Goal: Information Seeking & Learning: Find specific fact

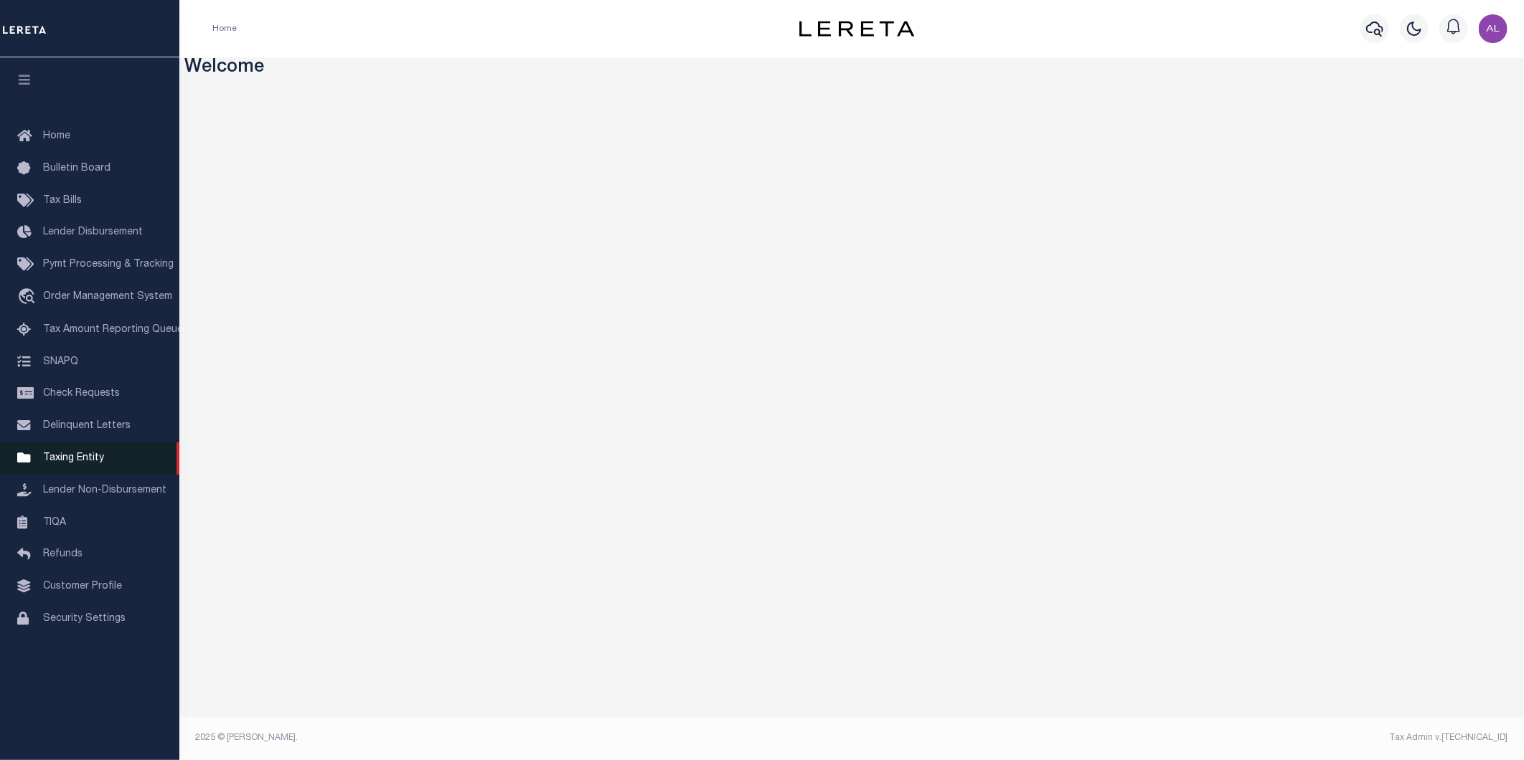
click at [90, 463] on span "Taxing Entity" at bounding box center [73, 458] width 61 height 10
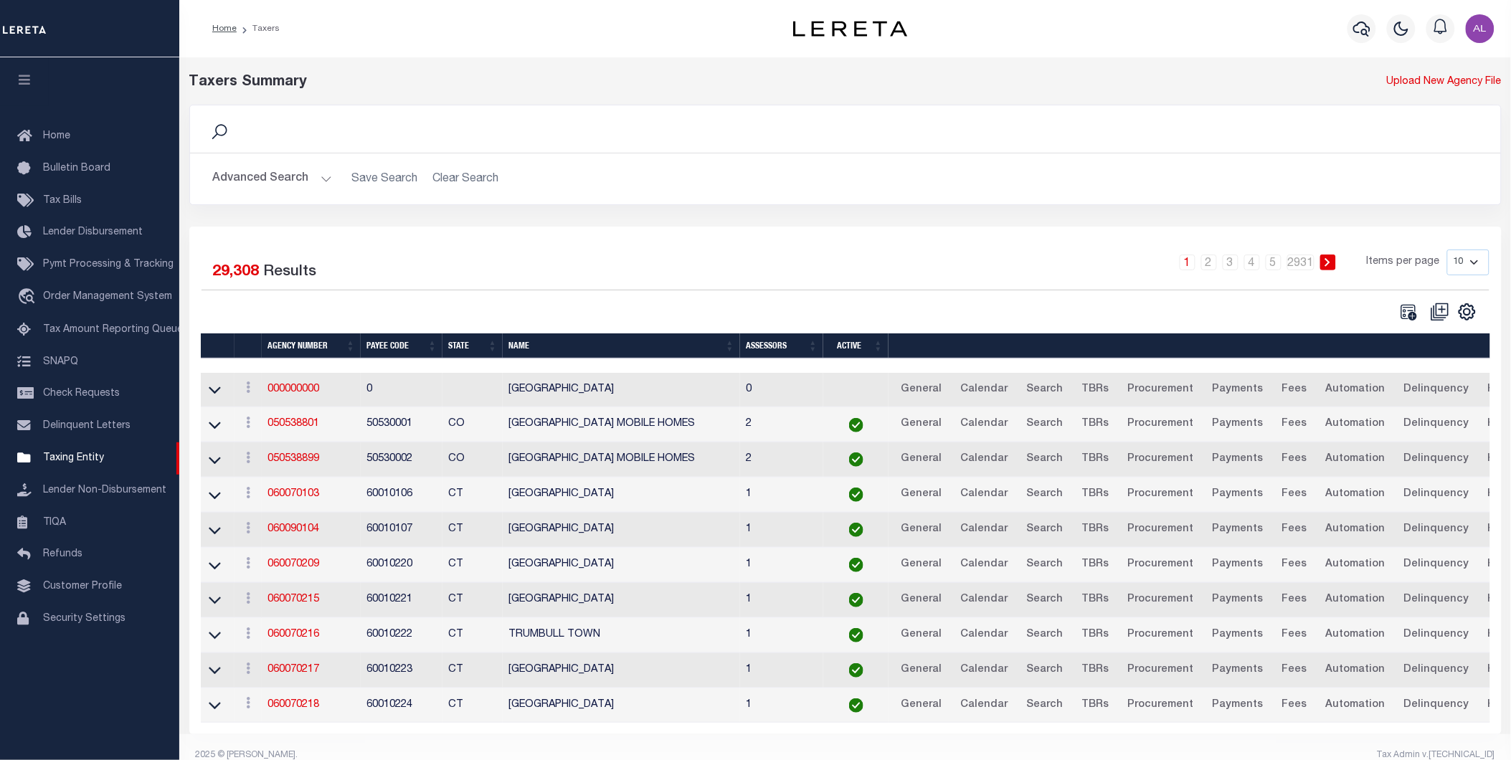
click at [318, 171] on button "Advanced Search" at bounding box center [272, 179] width 119 height 28
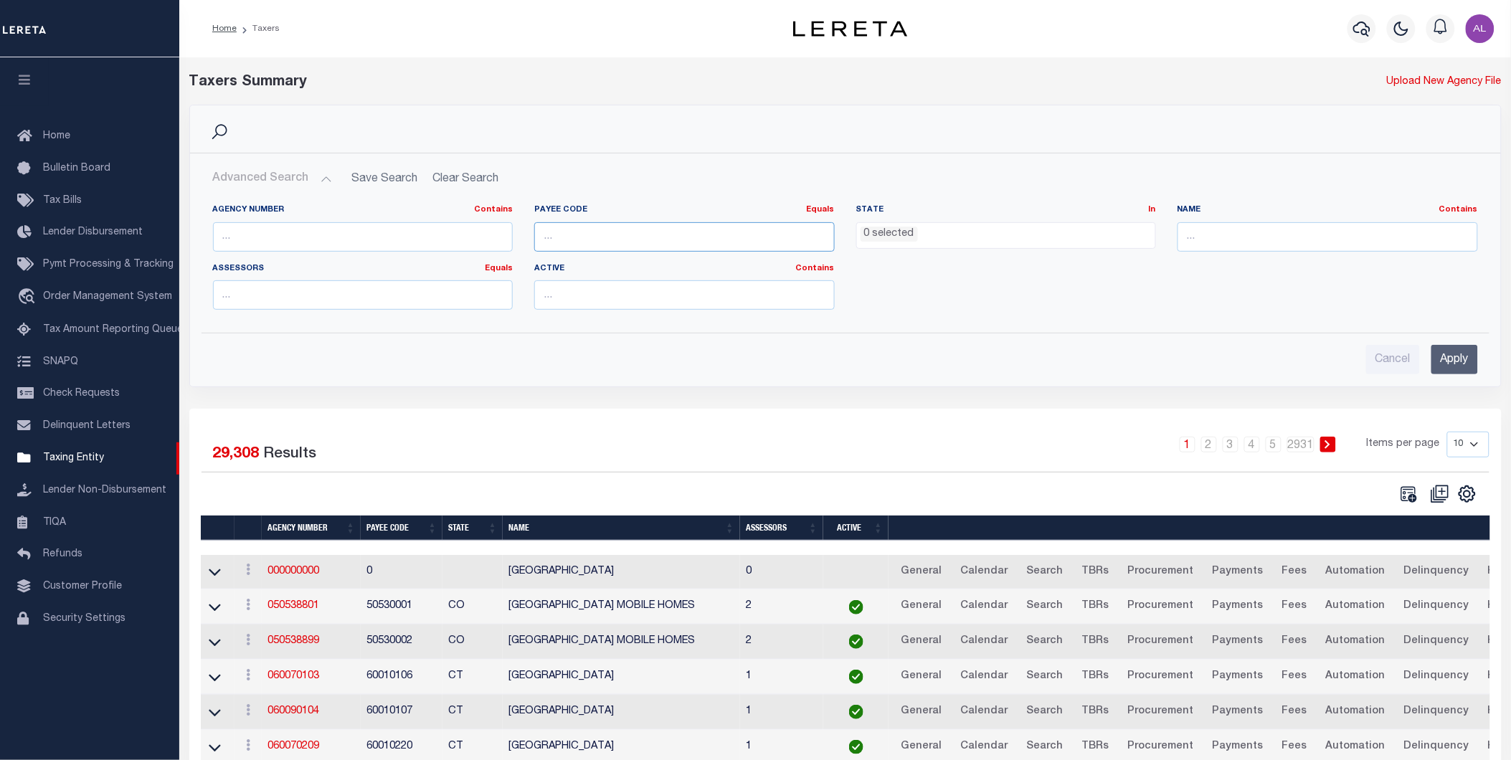
click at [584, 241] on input "number" at bounding box center [684, 236] width 301 height 29
paste input "60050112"
type input "60050112"
click at [1450, 364] on input "Apply" at bounding box center [1455, 359] width 47 height 29
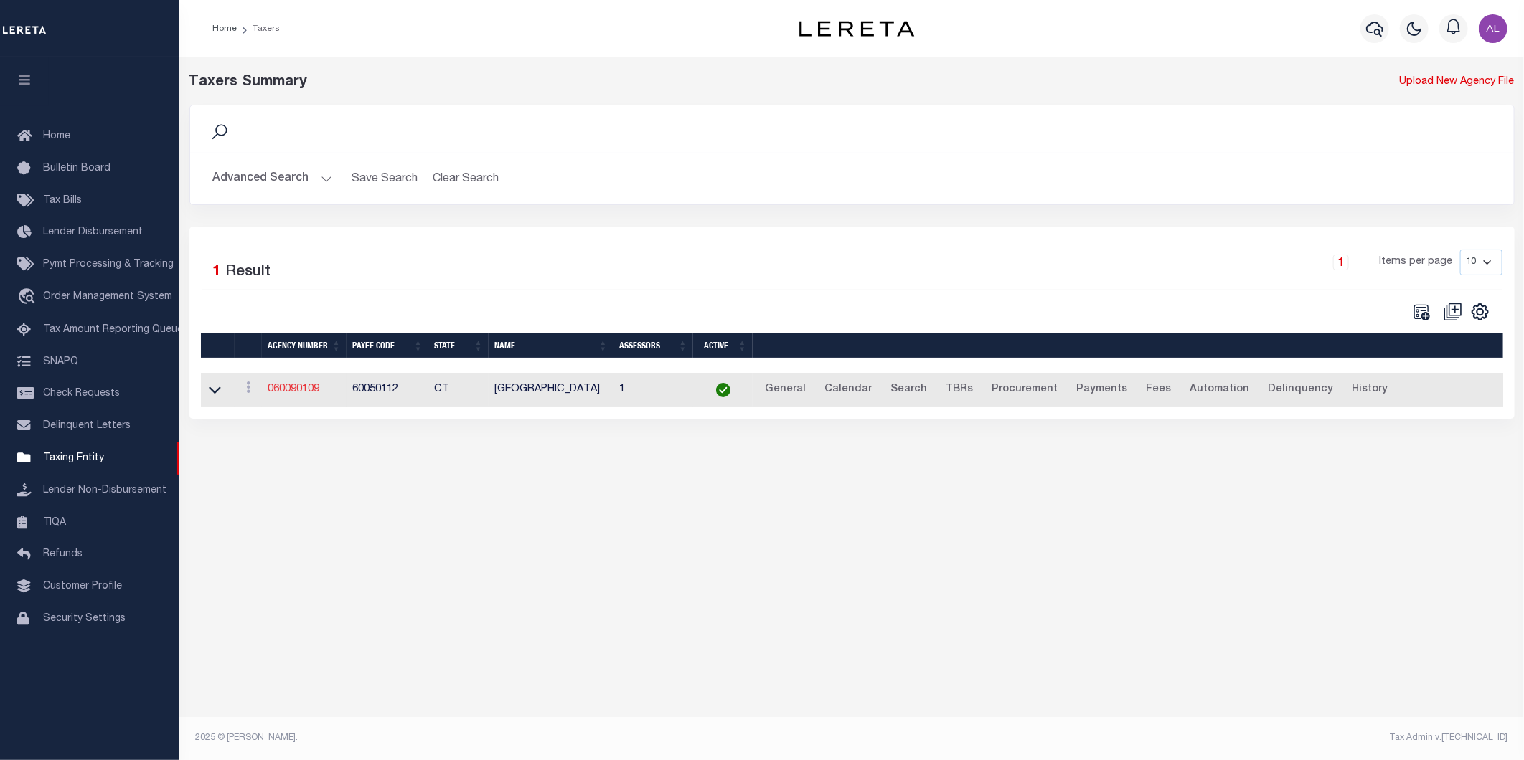
click at [292, 388] on link "060090109" at bounding box center [294, 389] width 52 height 10
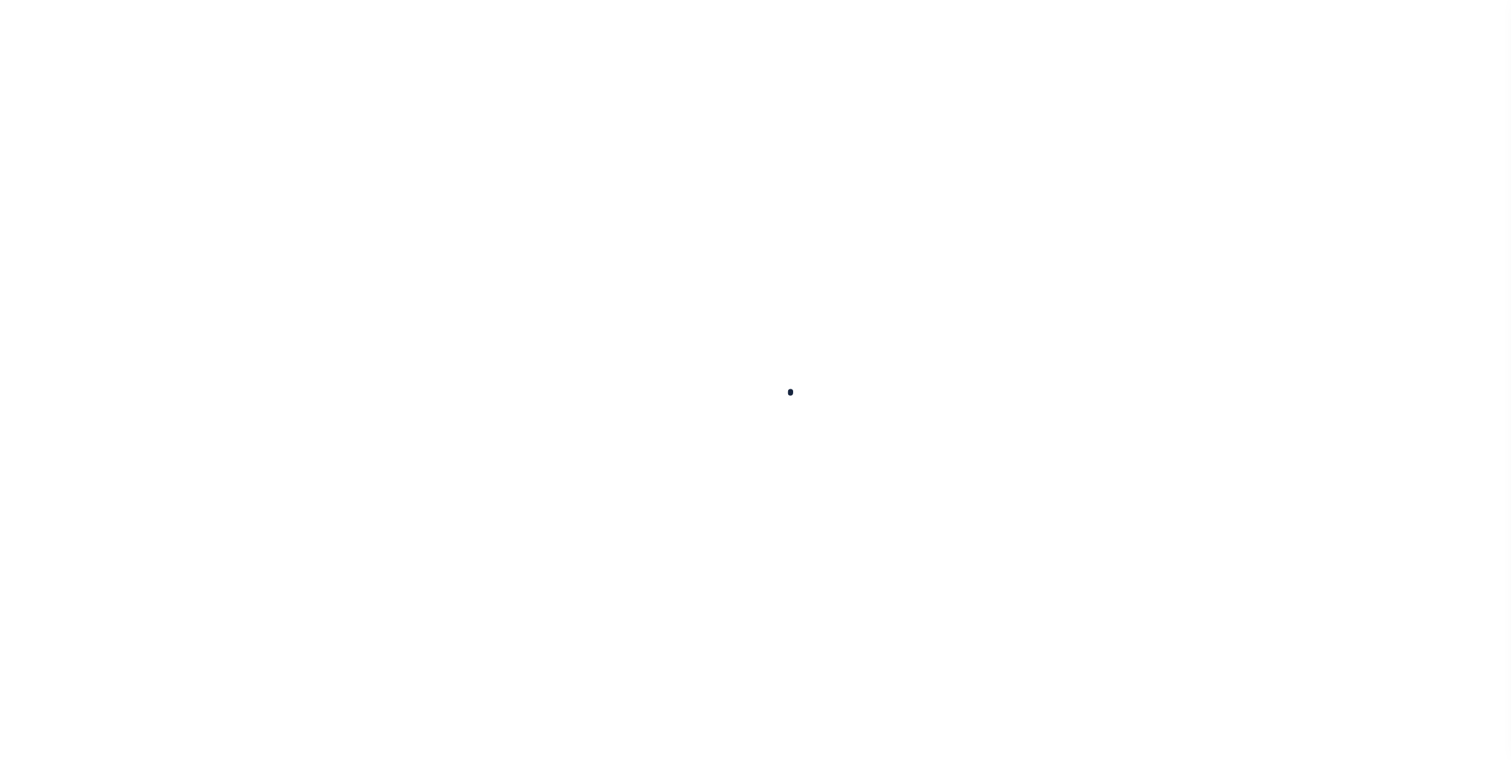
select select
checkbox input "false"
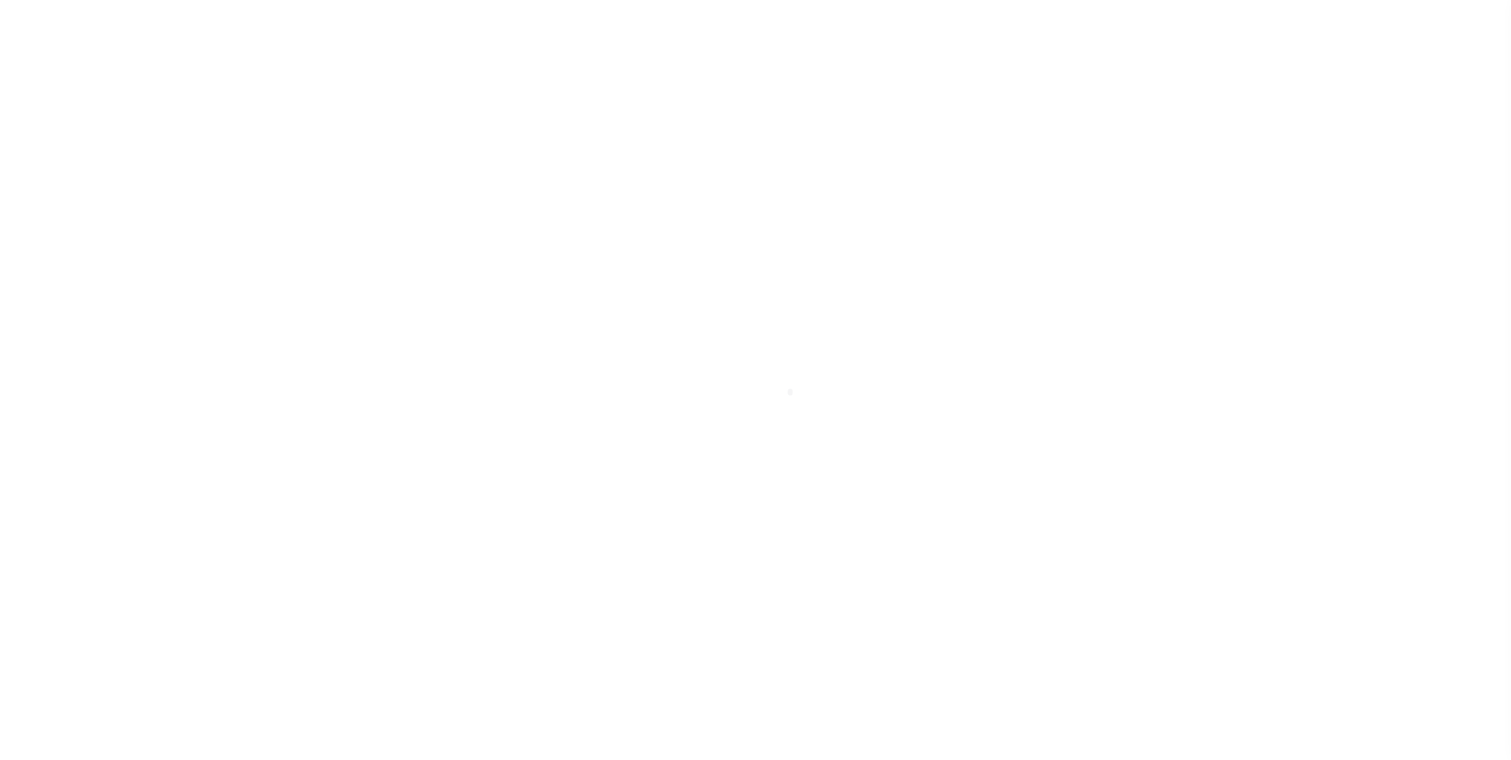
checkbox input "false"
type input "900904003"
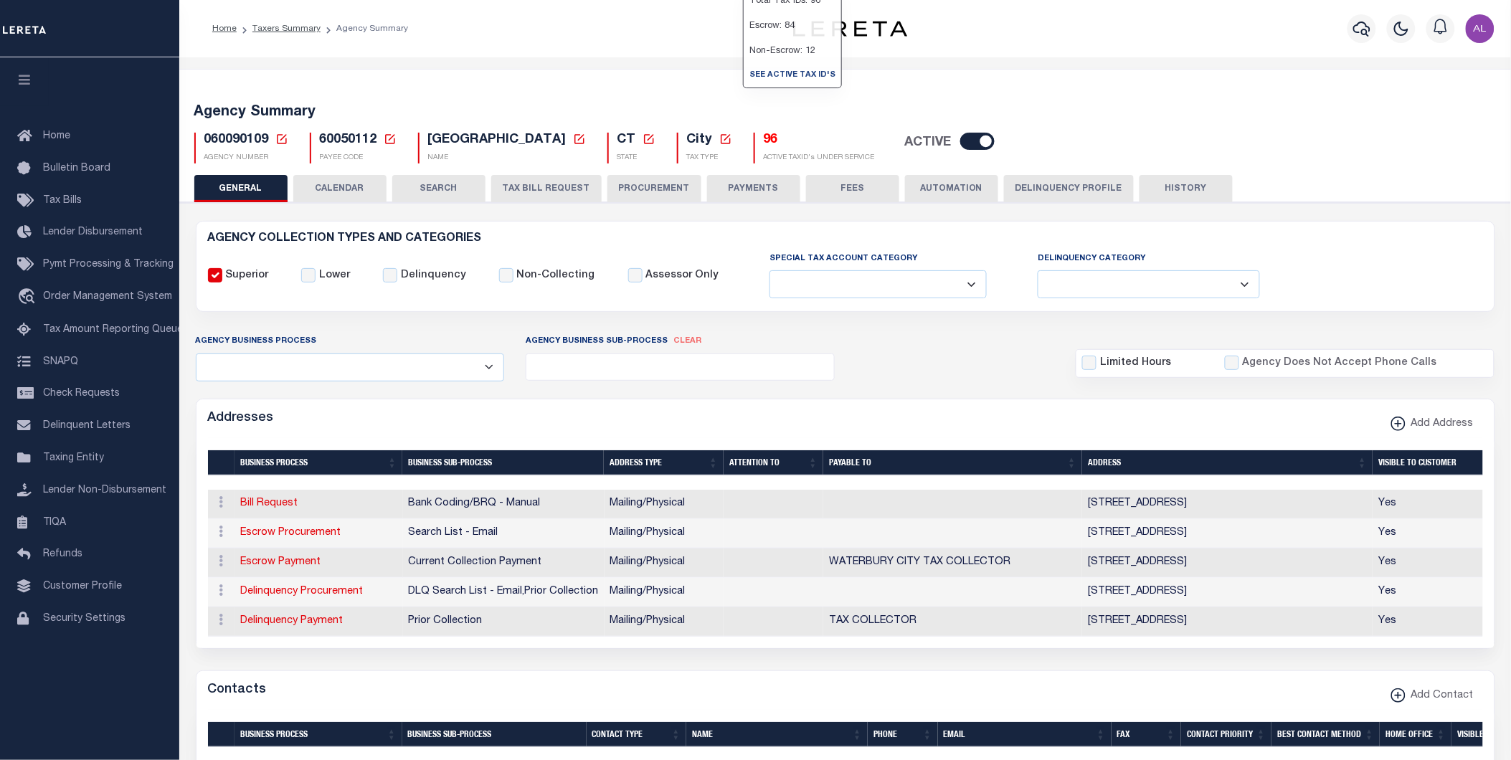
click at [764, 138] on h5 "96" at bounding box center [819, 141] width 111 height 16
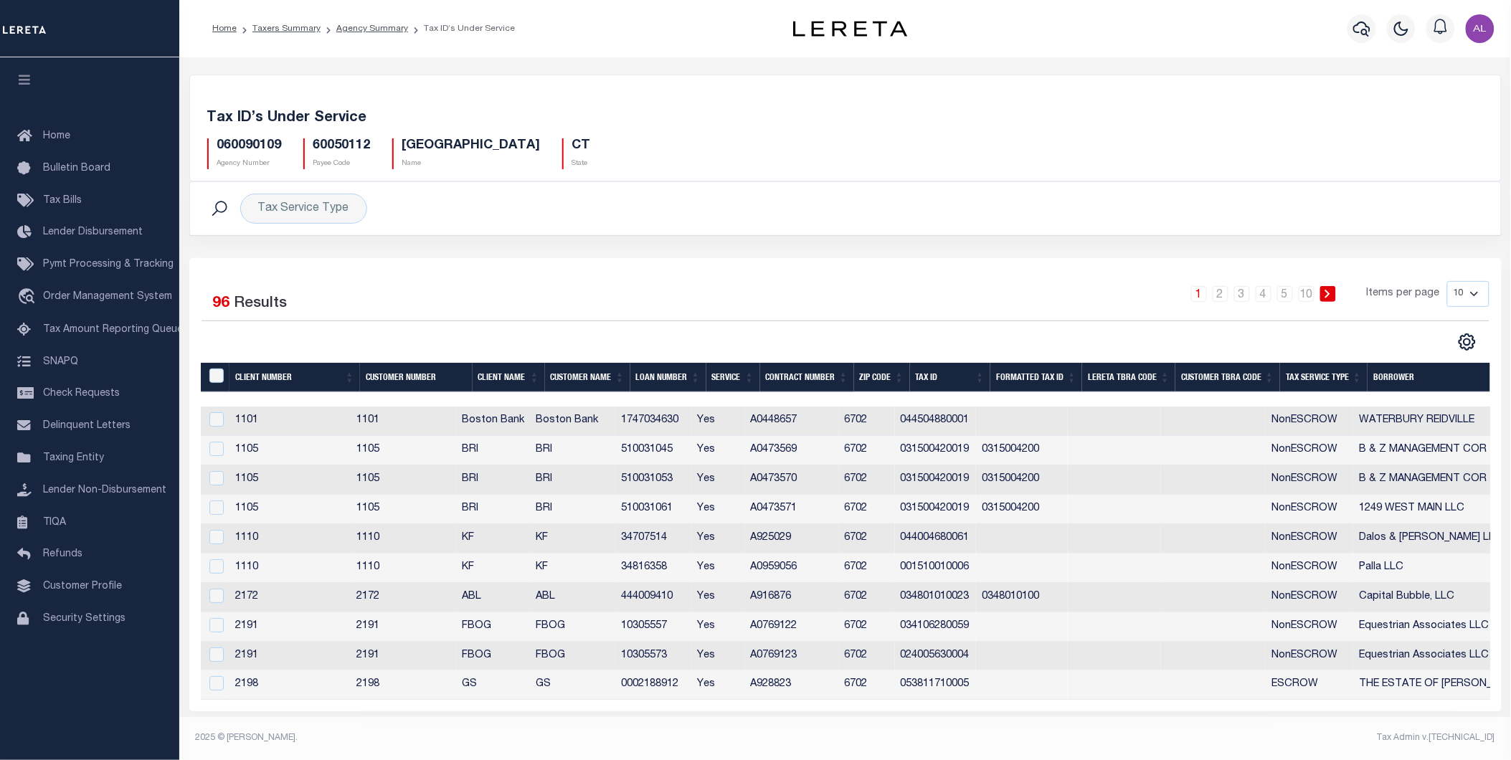
click at [668, 600] on td "444009410" at bounding box center [653, 597] width 76 height 29
checkbox input "true"
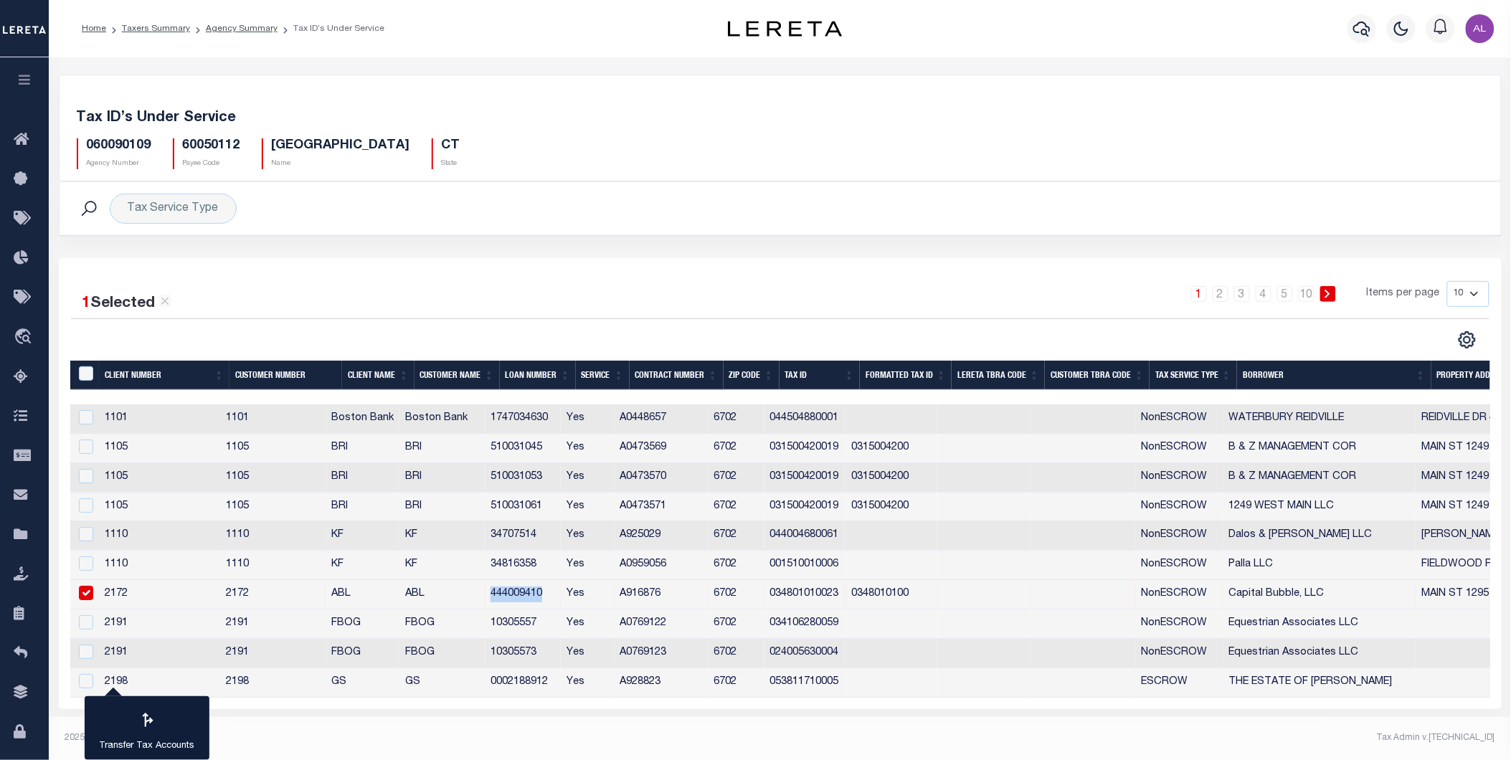
click at [668, 600] on tr "2172 2172 ABL ABL 444009410 Yes A916876 6702 034801010023 0348010100 NonESCROW …" at bounding box center [807, 594] width 1475 height 29
copy td "444009410"
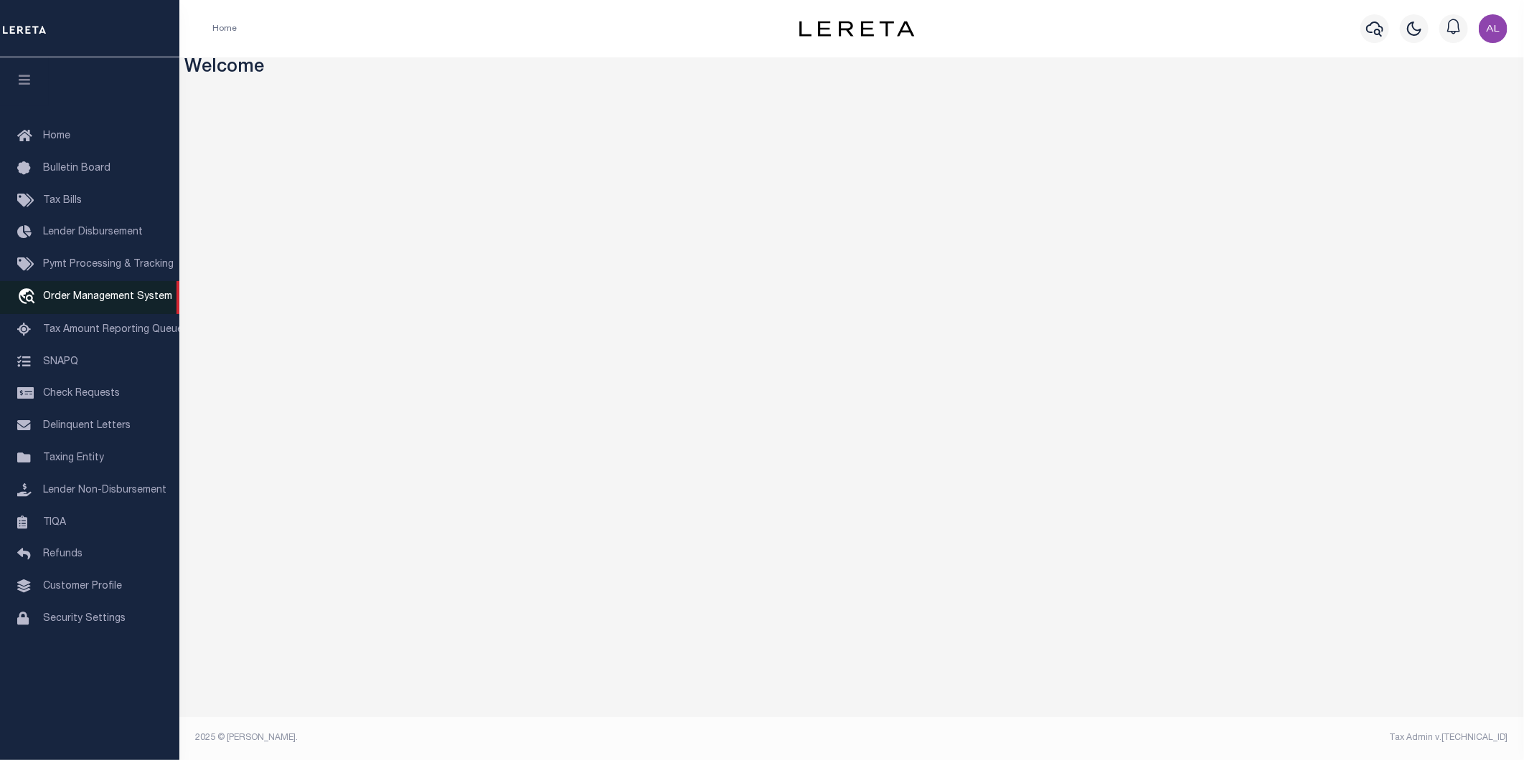
click at [82, 312] on link "travel_explore Order Management System" at bounding box center [89, 297] width 179 height 33
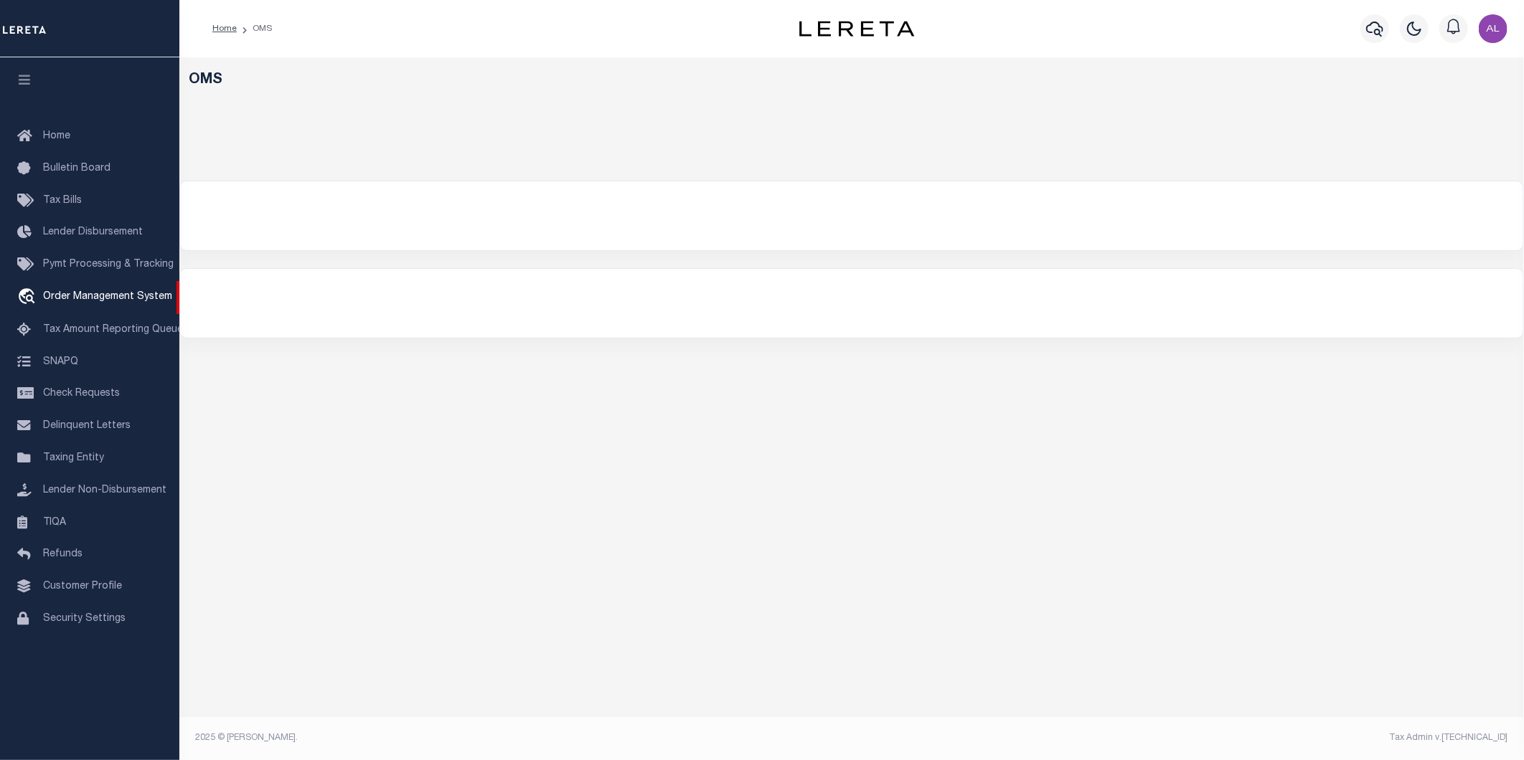
select select "200"
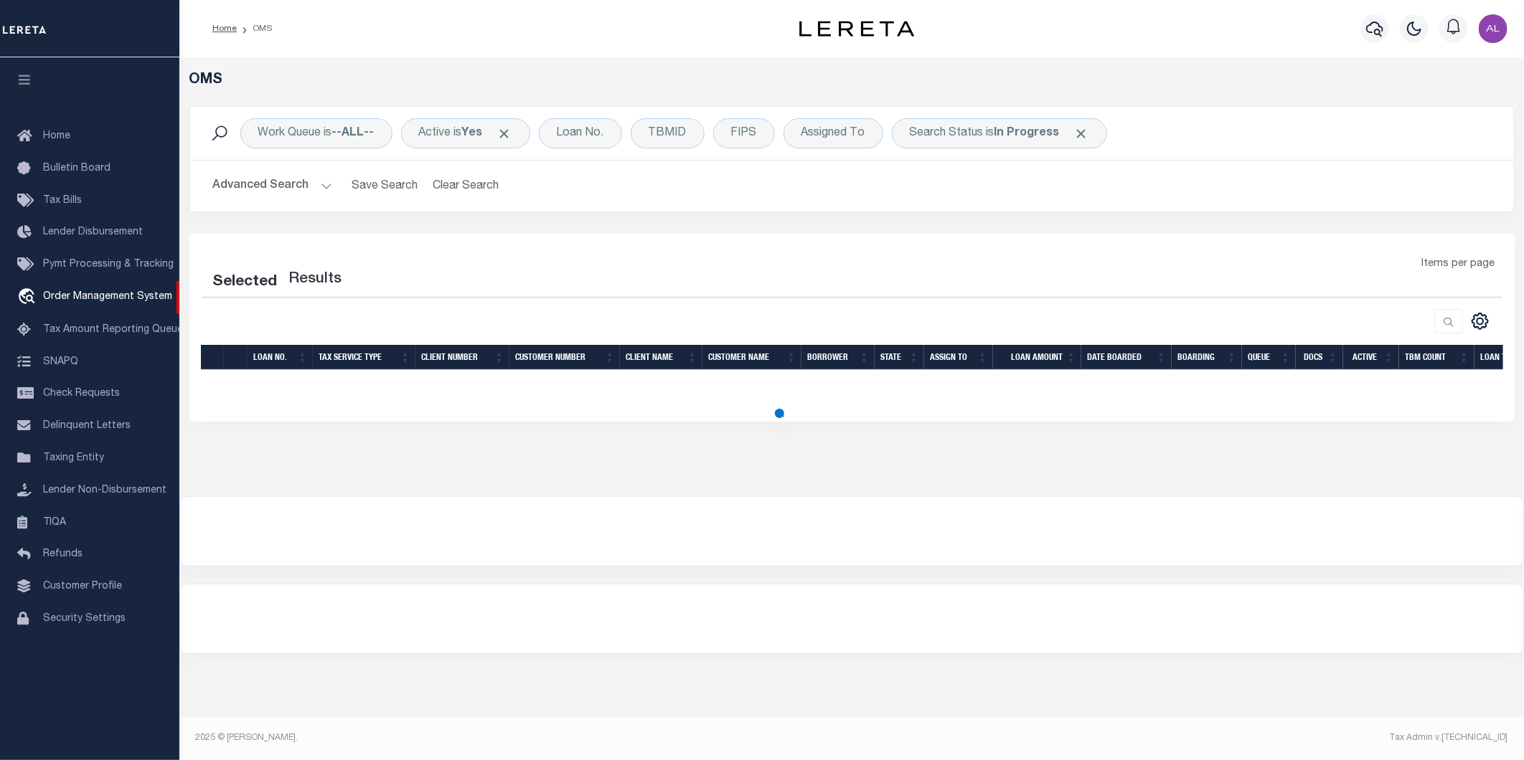
select select "200"
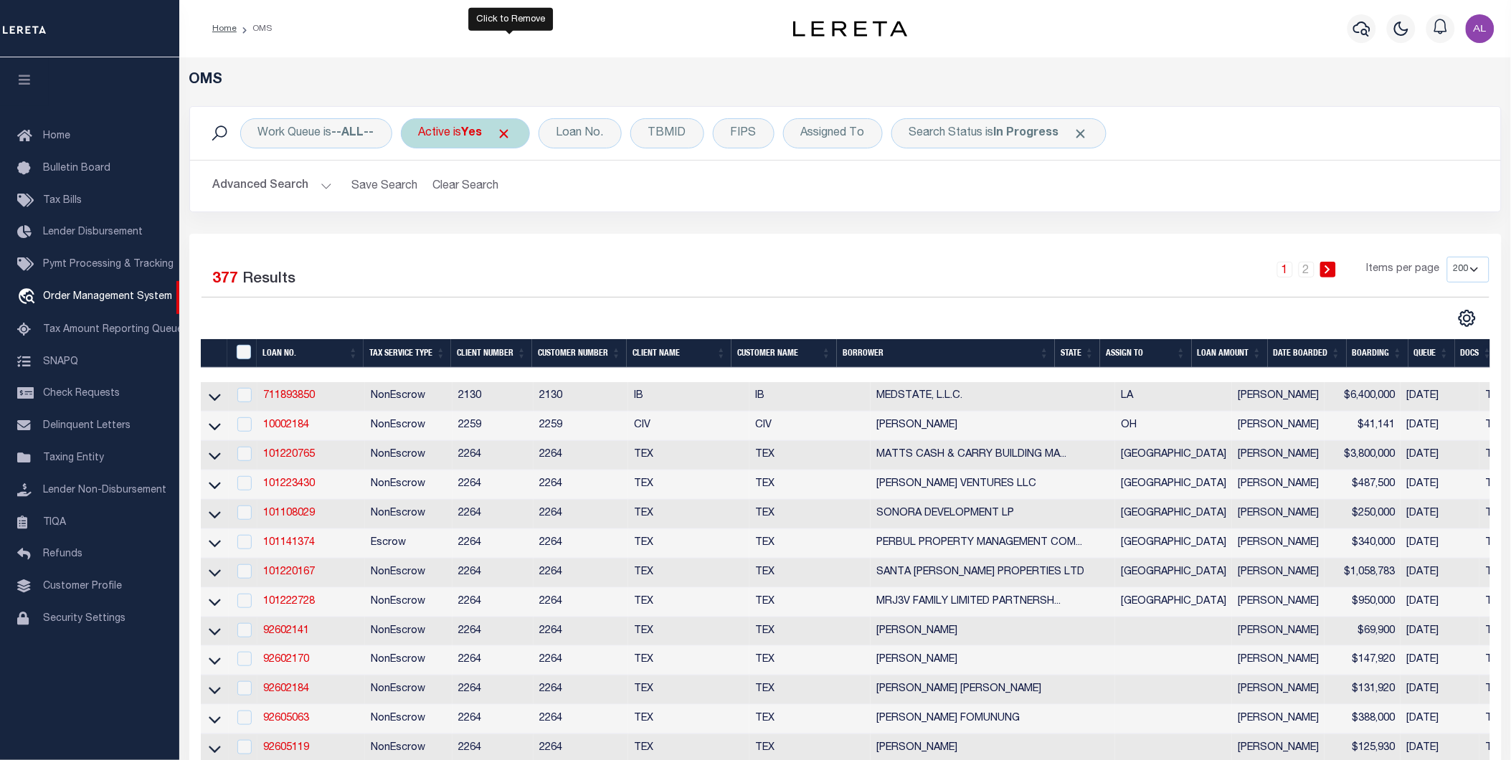
click at [511, 133] on span "Click to Remove" at bounding box center [504, 133] width 15 height 15
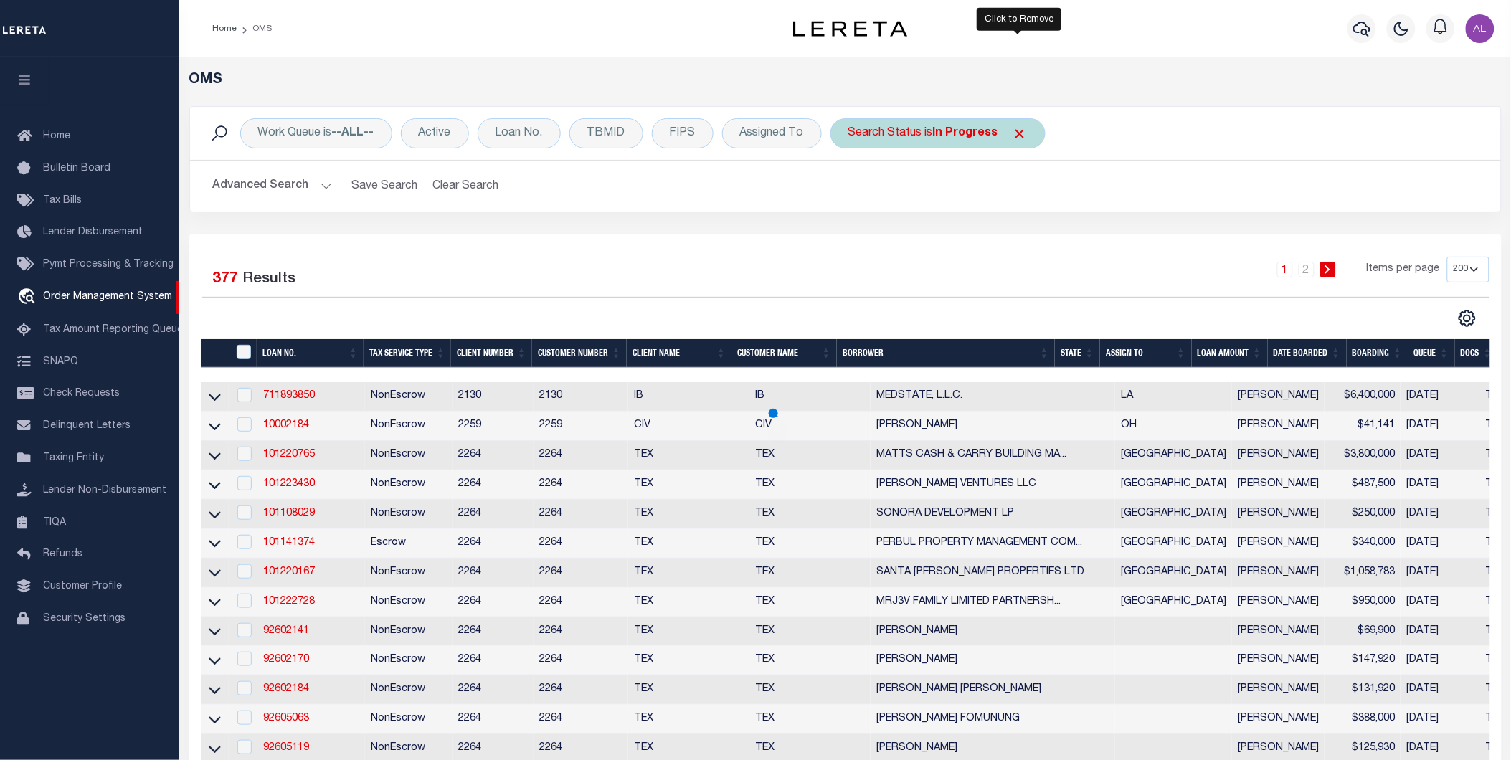
click at [1016, 134] on span "Click to Remove" at bounding box center [1020, 133] width 15 height 15
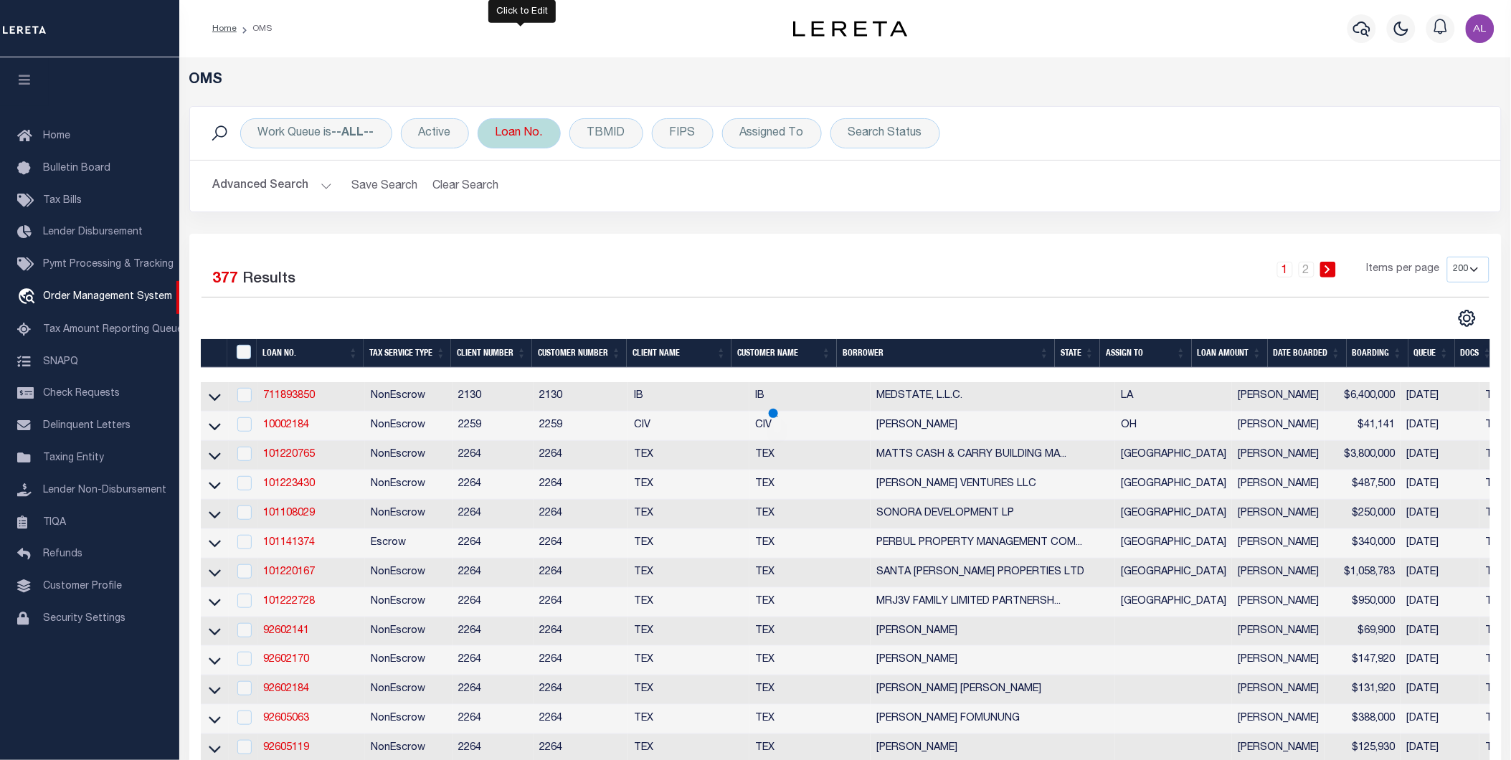
click at [514, 139] on div "Loan No." at bounding box center [519, 133] width 83 height 30
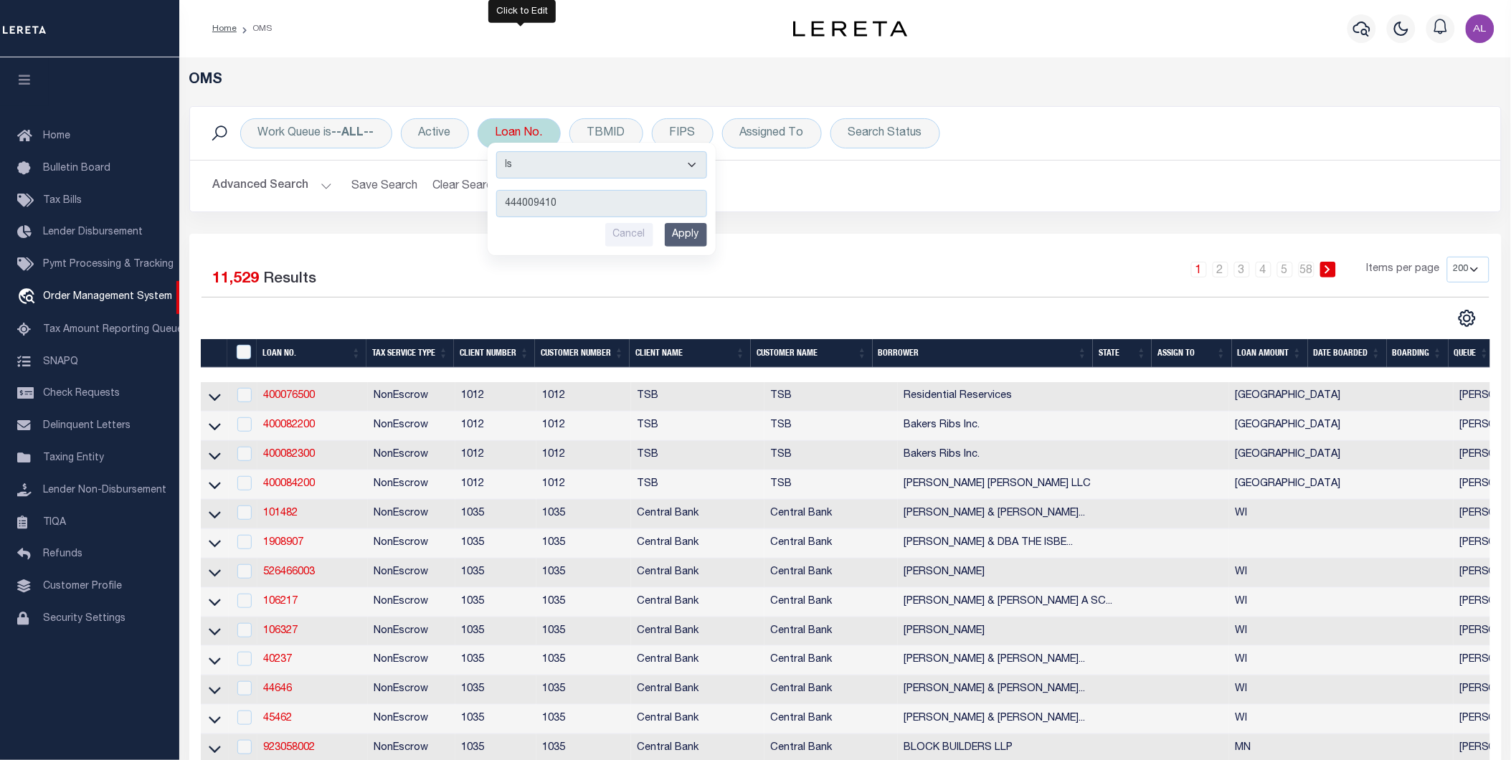
type input "444009410"
click at [696, 232] on input "Apply" at bounding box center [686, 235] width 42 height 24
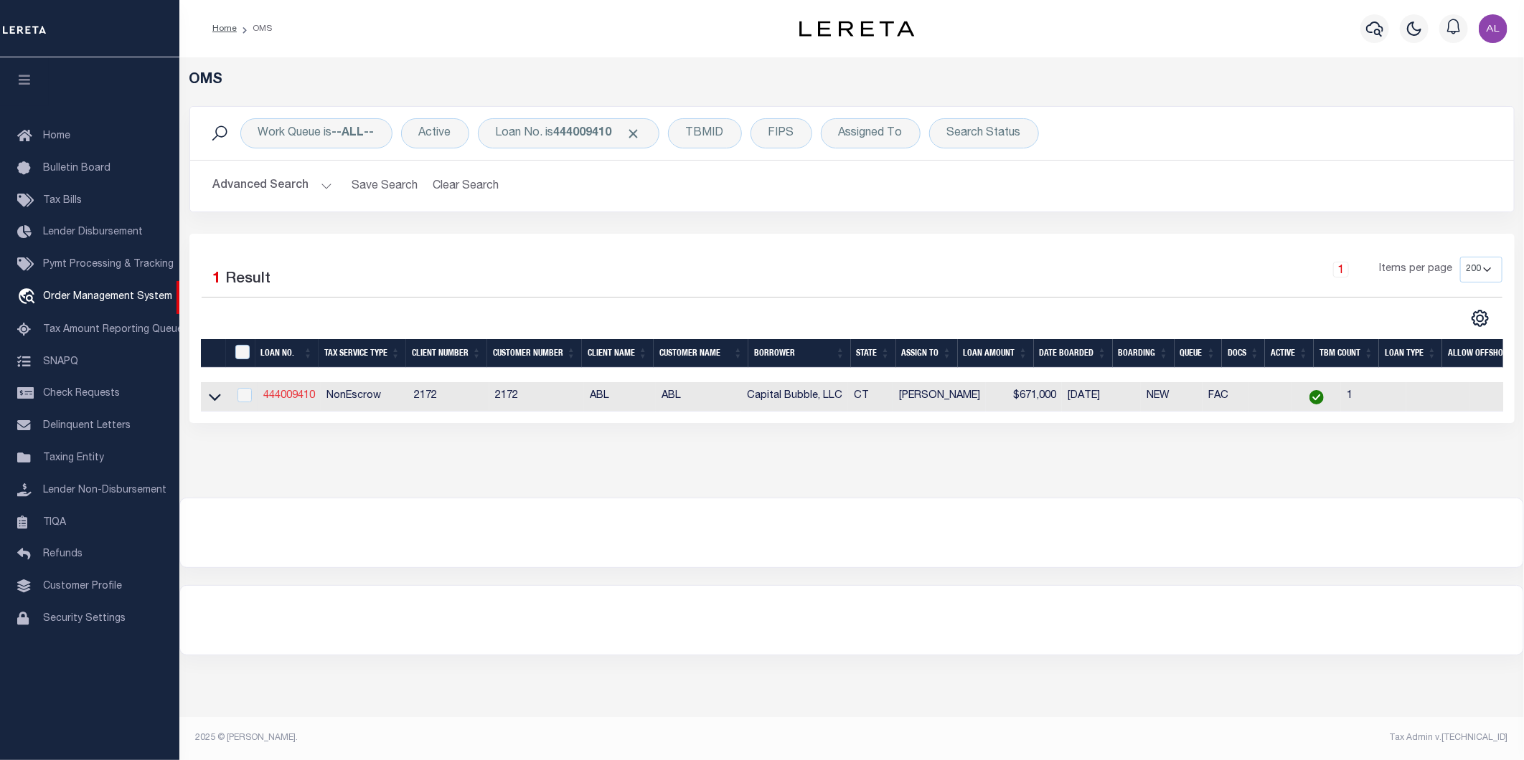
click at [303, 395] on link "444009410" at bounding box center [289, 396] width 52 height 10
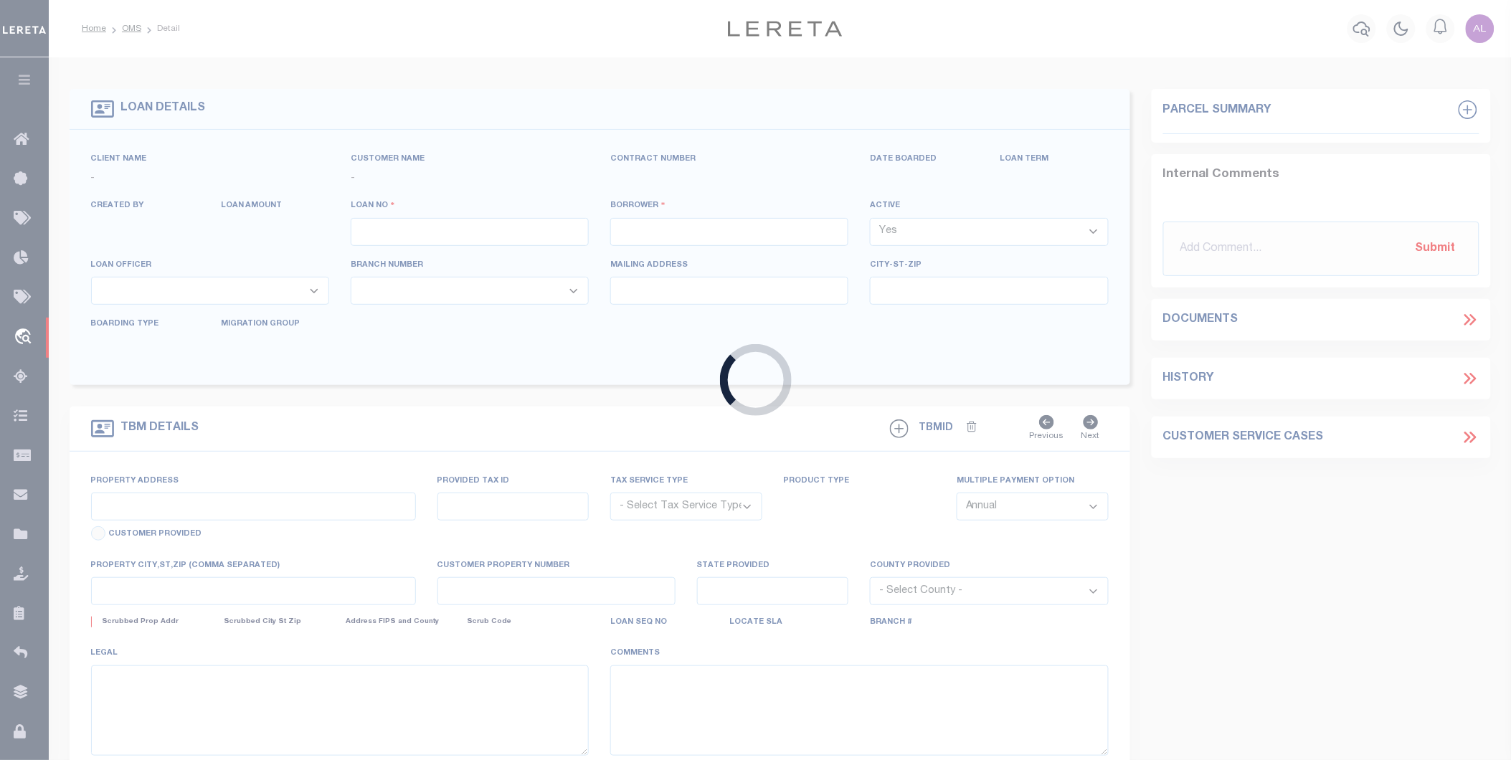
type input "444009410"
type input "Capital Bubble, LLC"
select select
select select "10"
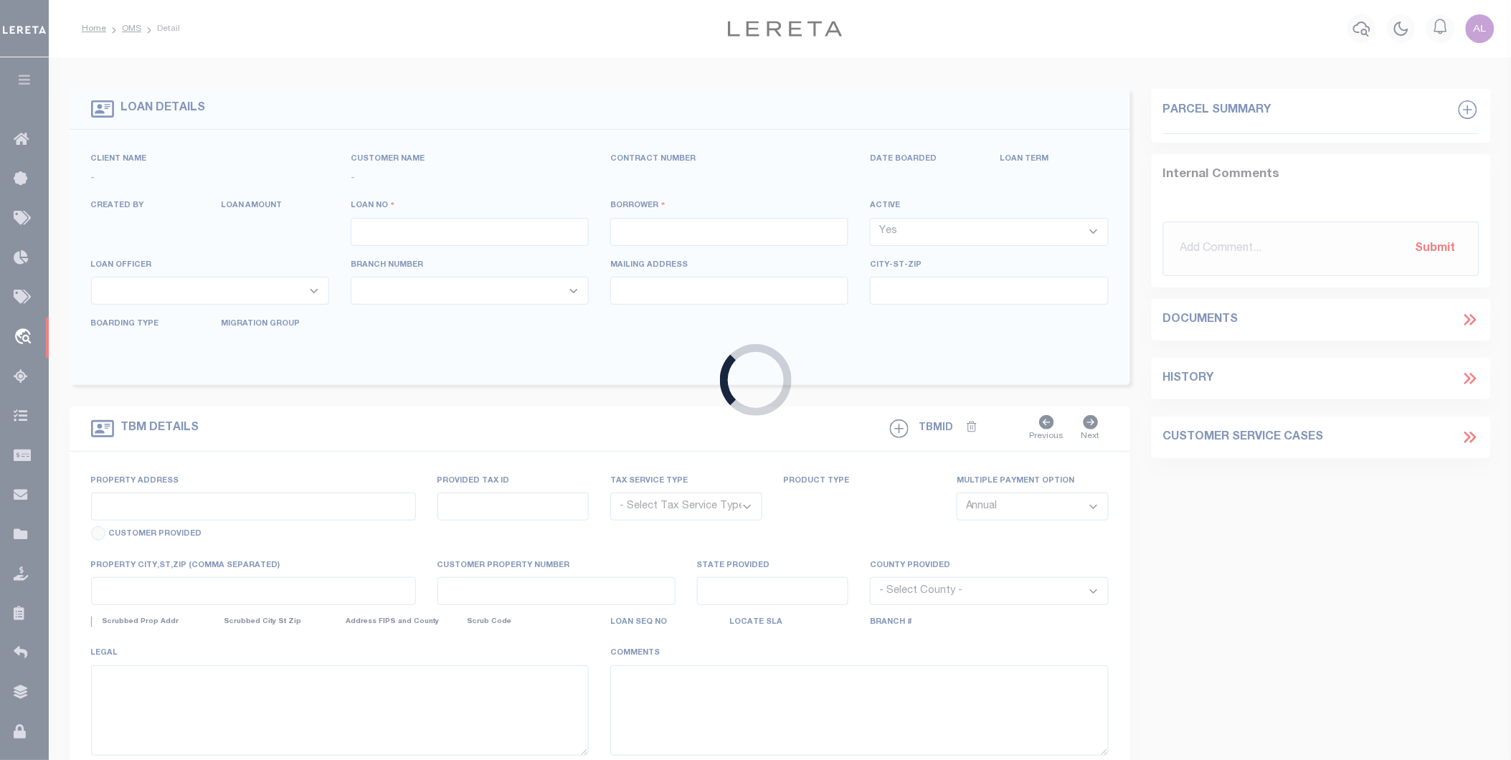
select select "NonEscrow"
select select "4593"
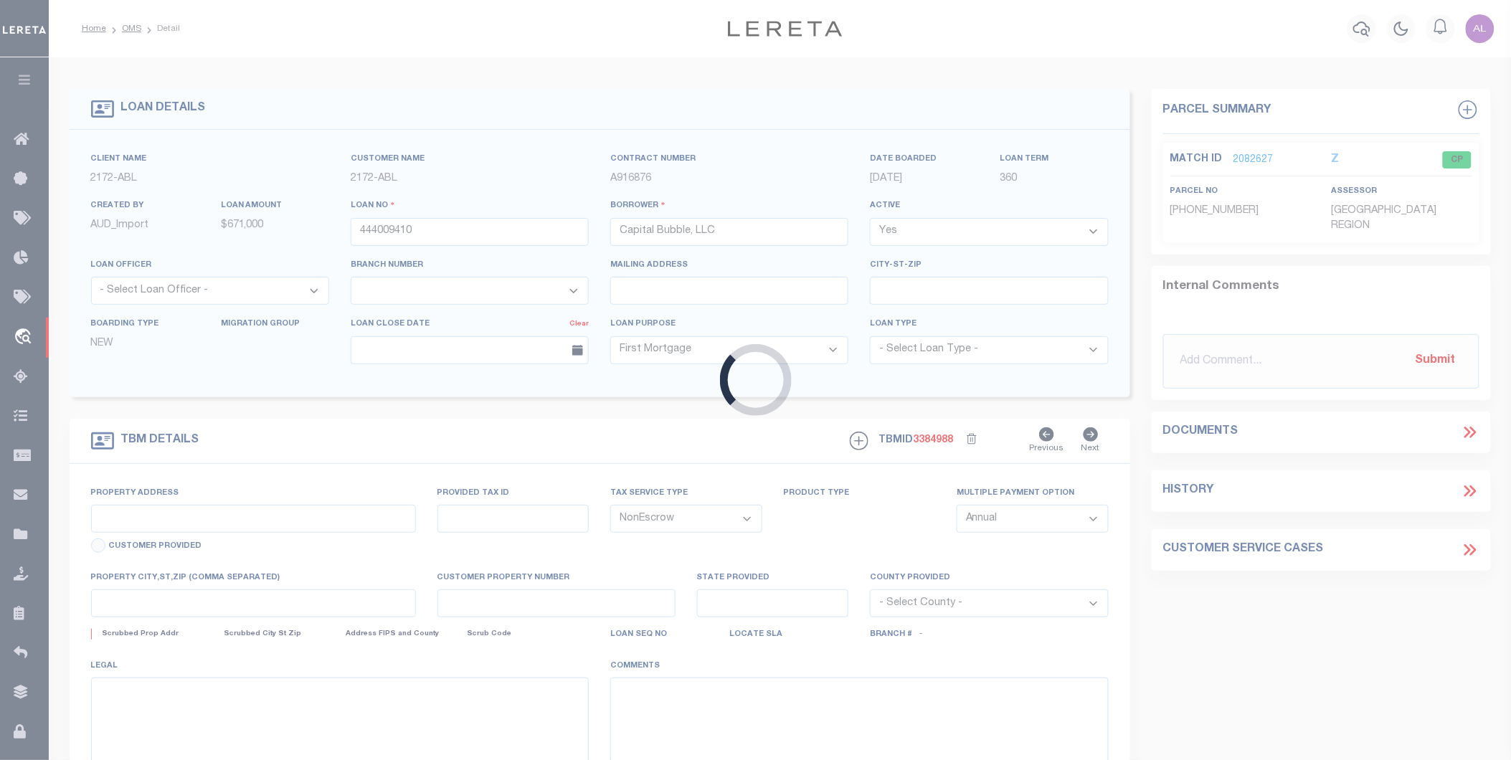
type input "1295 East Main Street"
type input "Map: 348"
type input "Waterbury CT 06705"
type input "CT"
type textarea "Block 101 Lot 23"
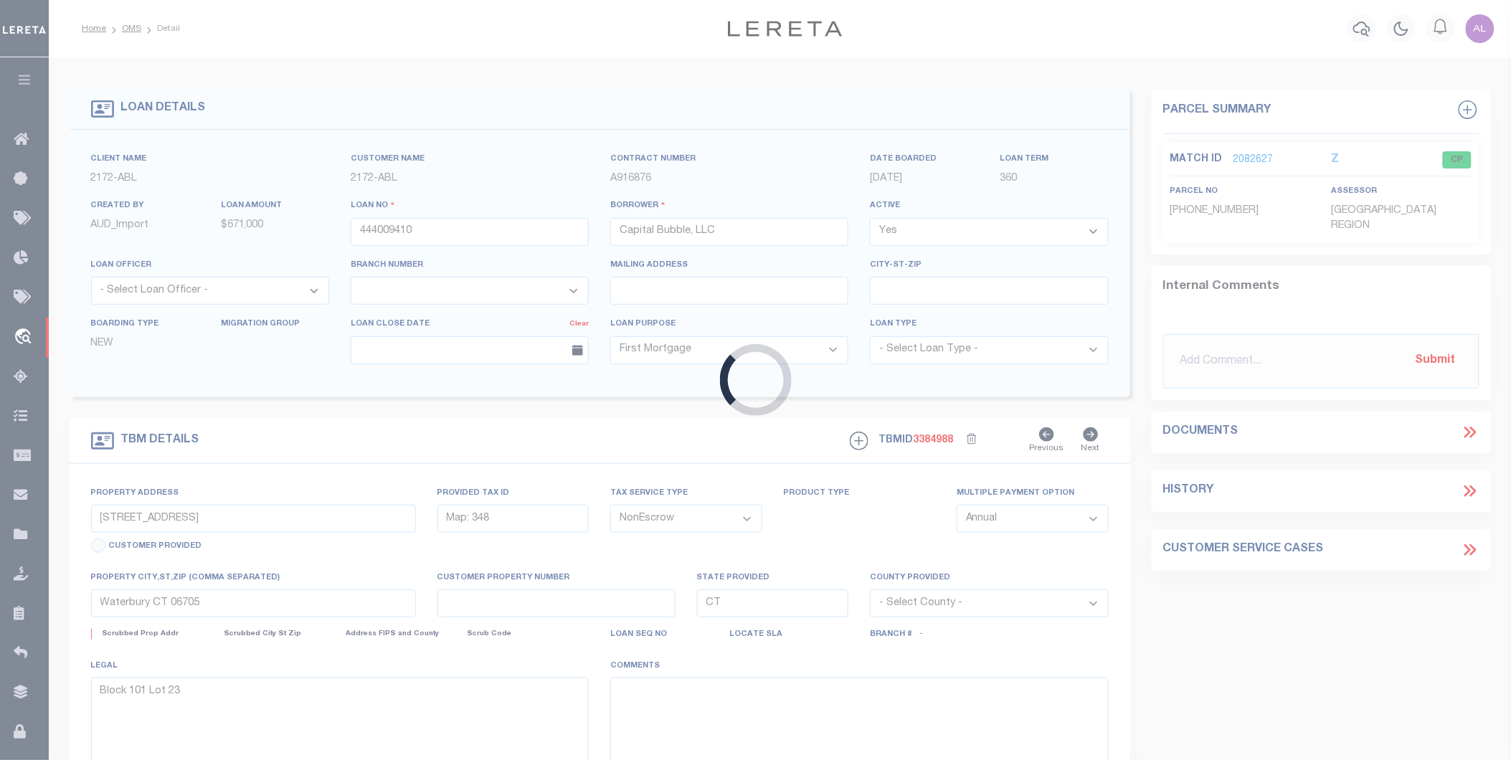
select select
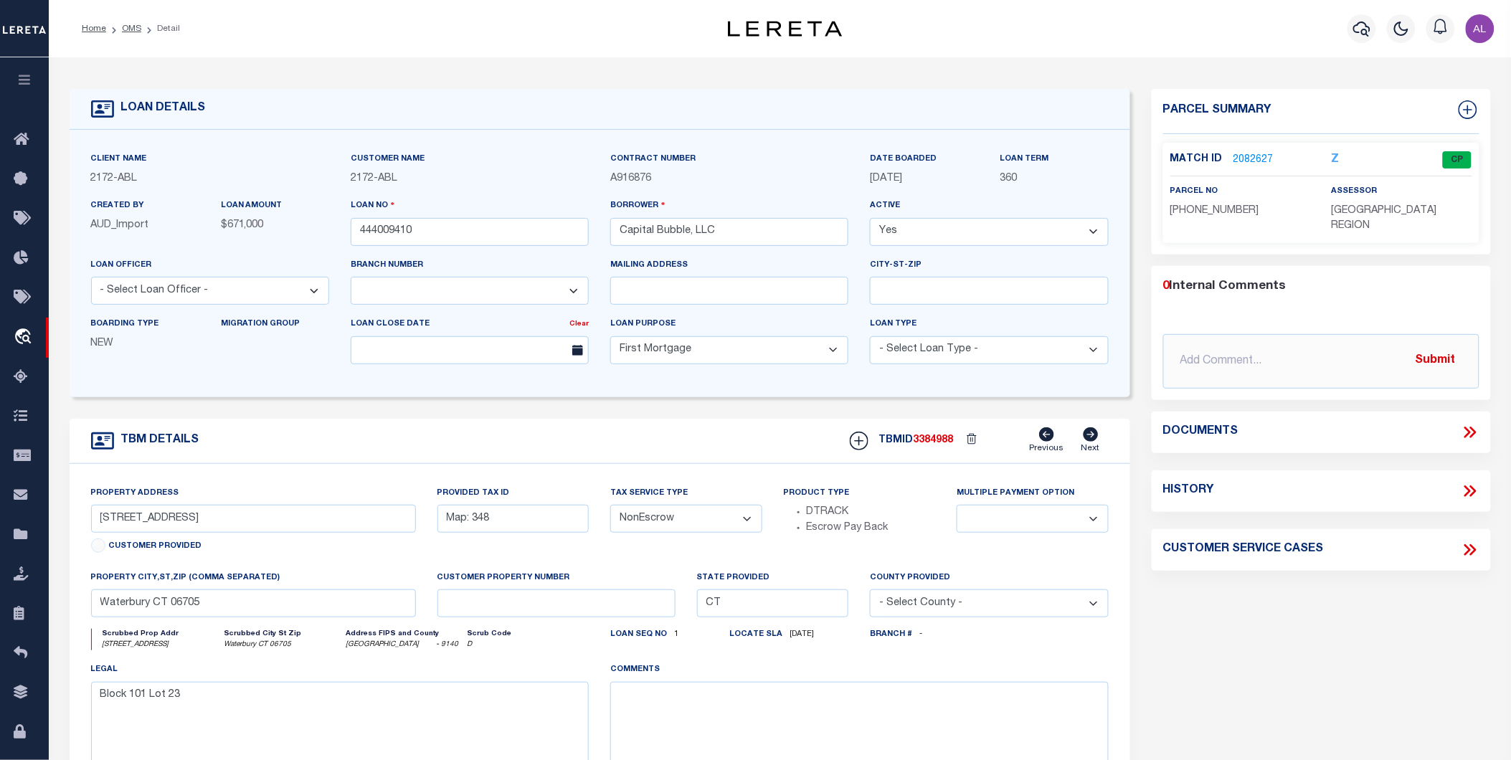
click at [1251, 161] on link "2082627" at bounding box center [1254, 160] width 40 height 15
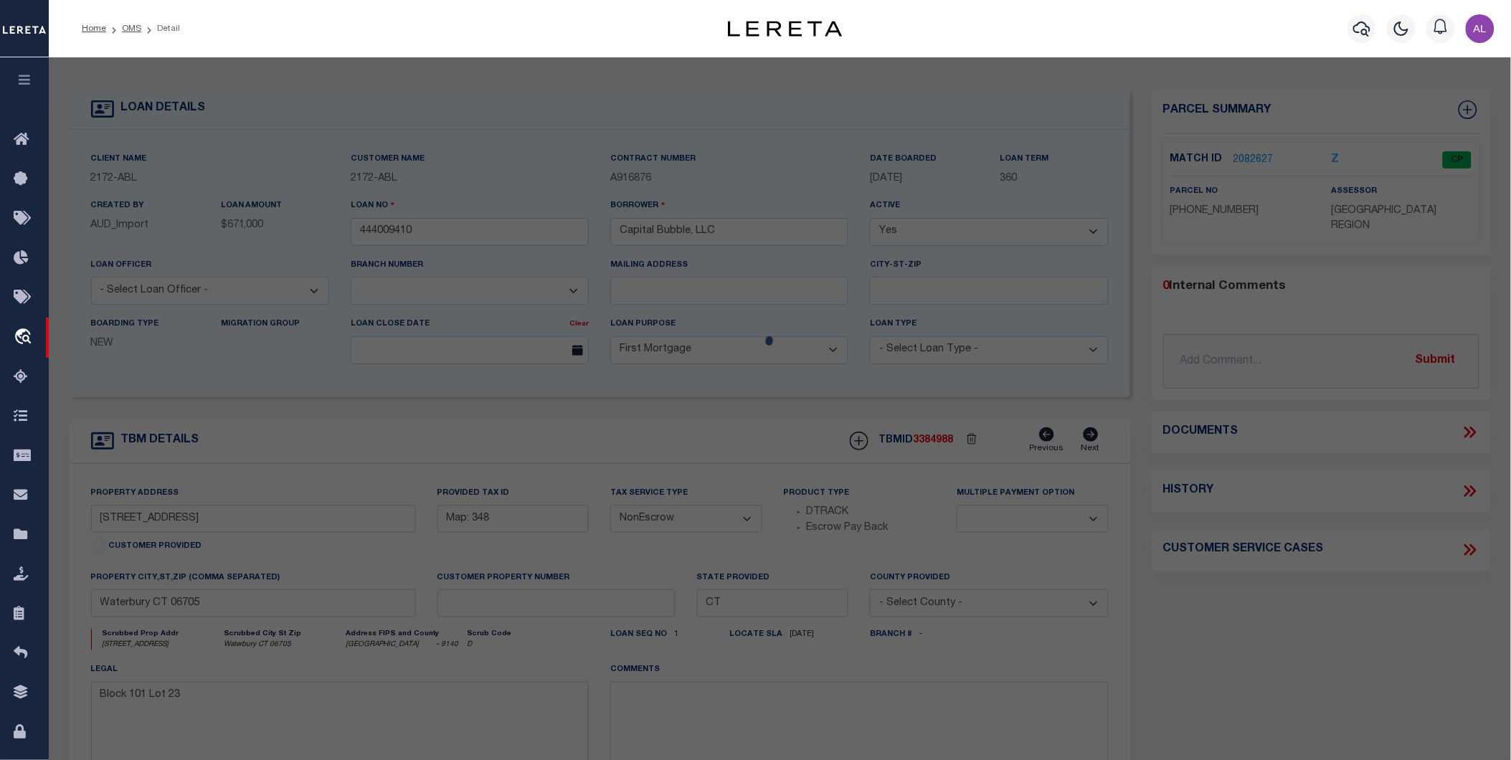
checkbox input "false"
select select "CP"
type input "CAPITAL BUBBLE LLC"
select select "AGW"
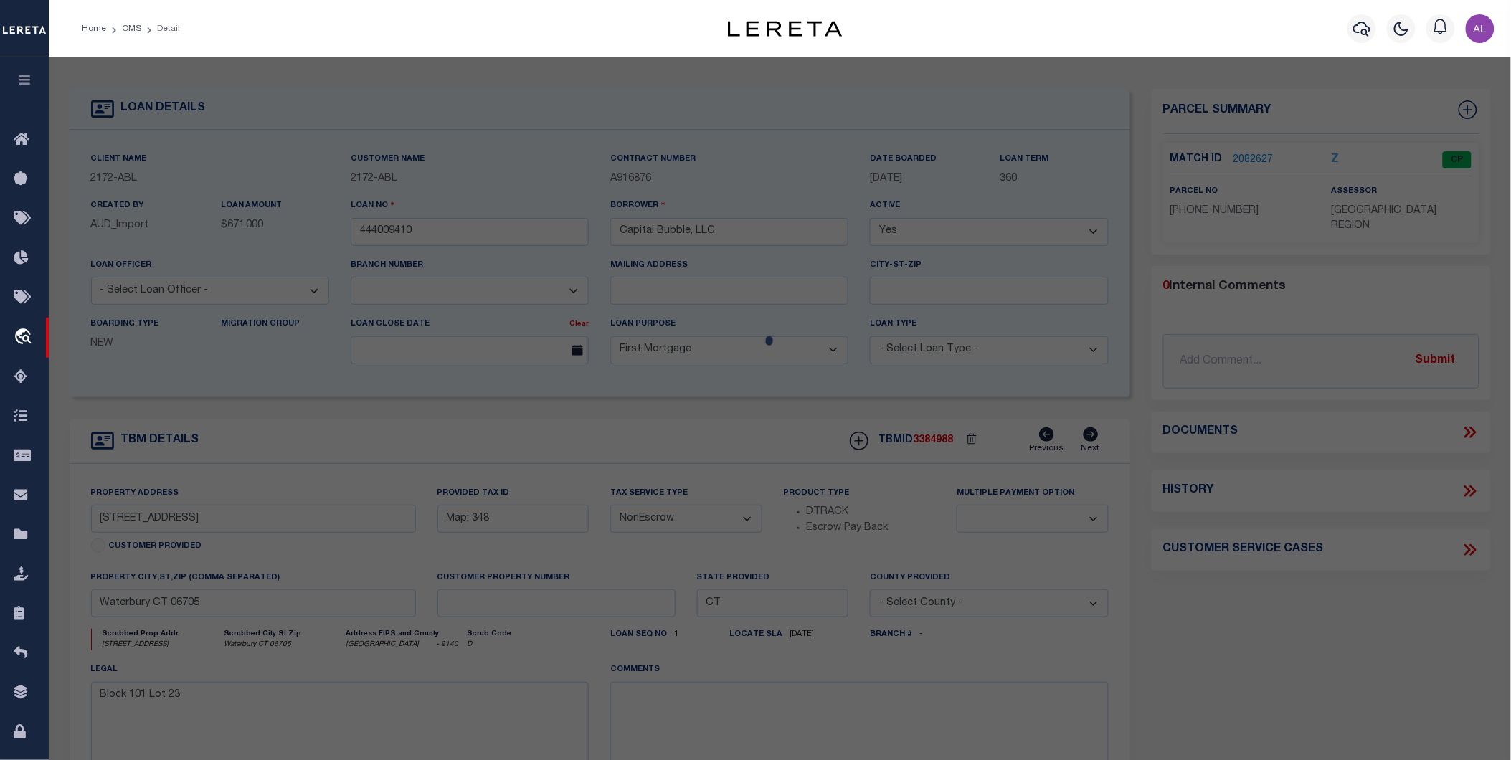
select select
type input "1295 EAST MAIN ST"
type input "Waterbury CT 06705"
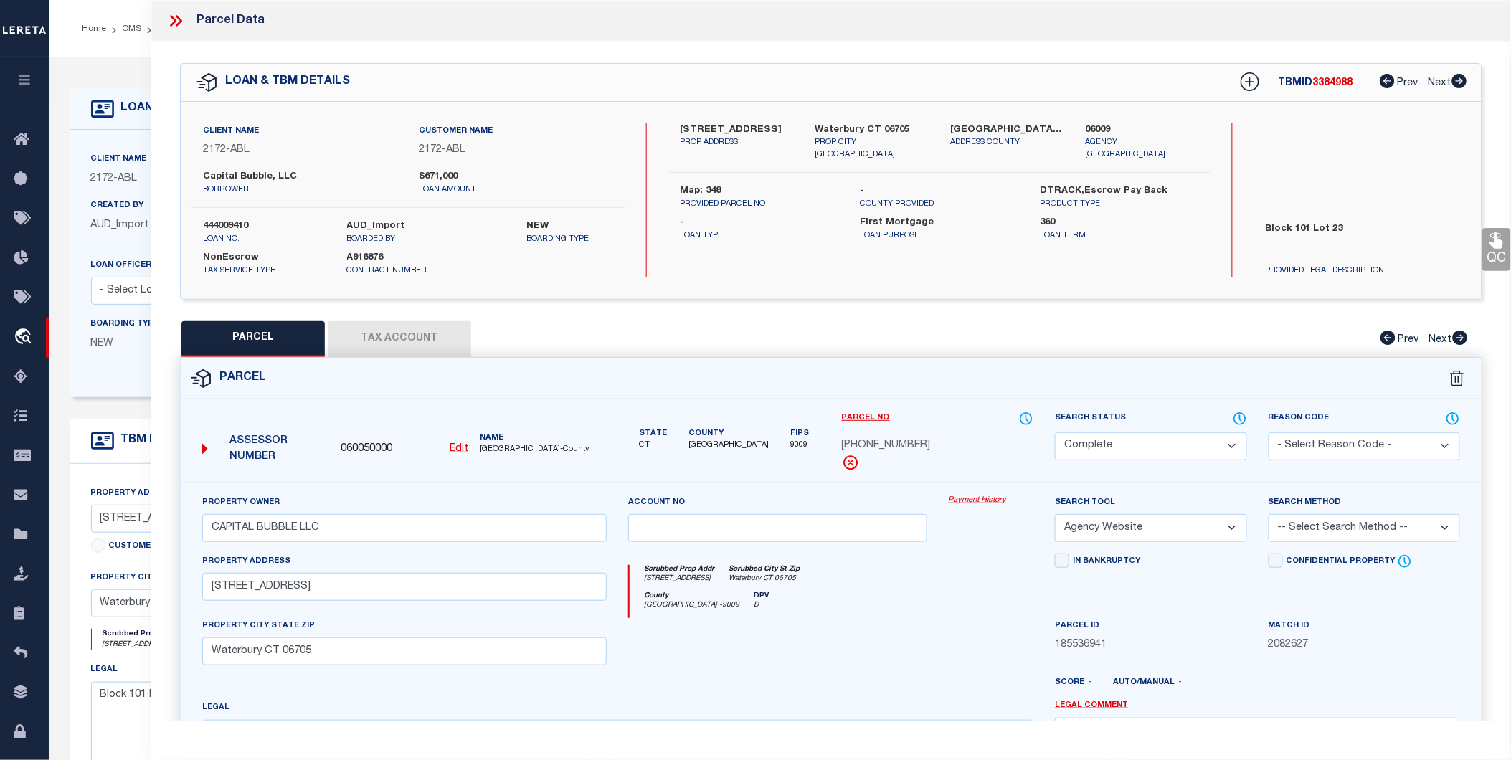
click at [427, 345] on button "Tax Account" at bounding box center [399, 339] width 143 height 36
select select "100"
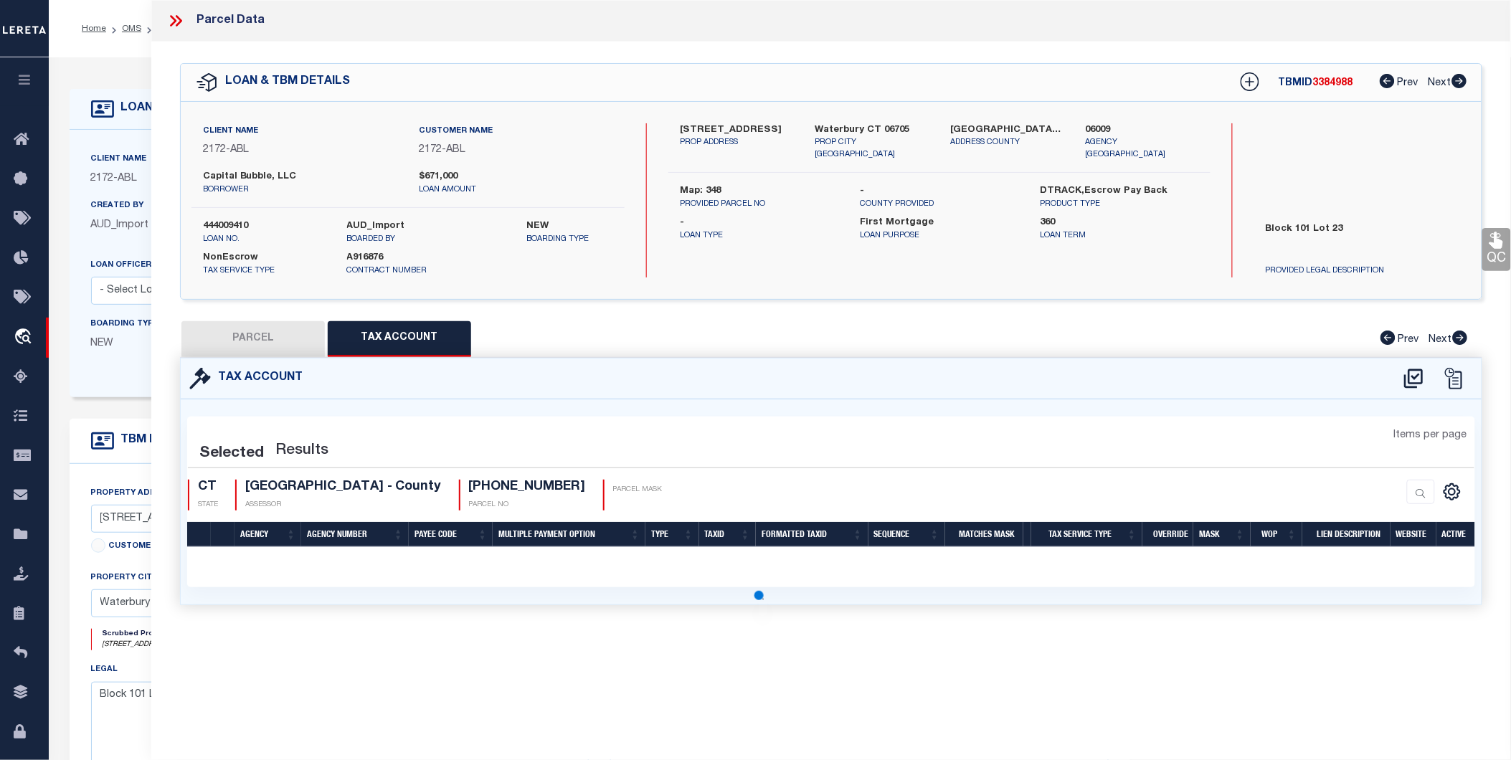
select select "100"
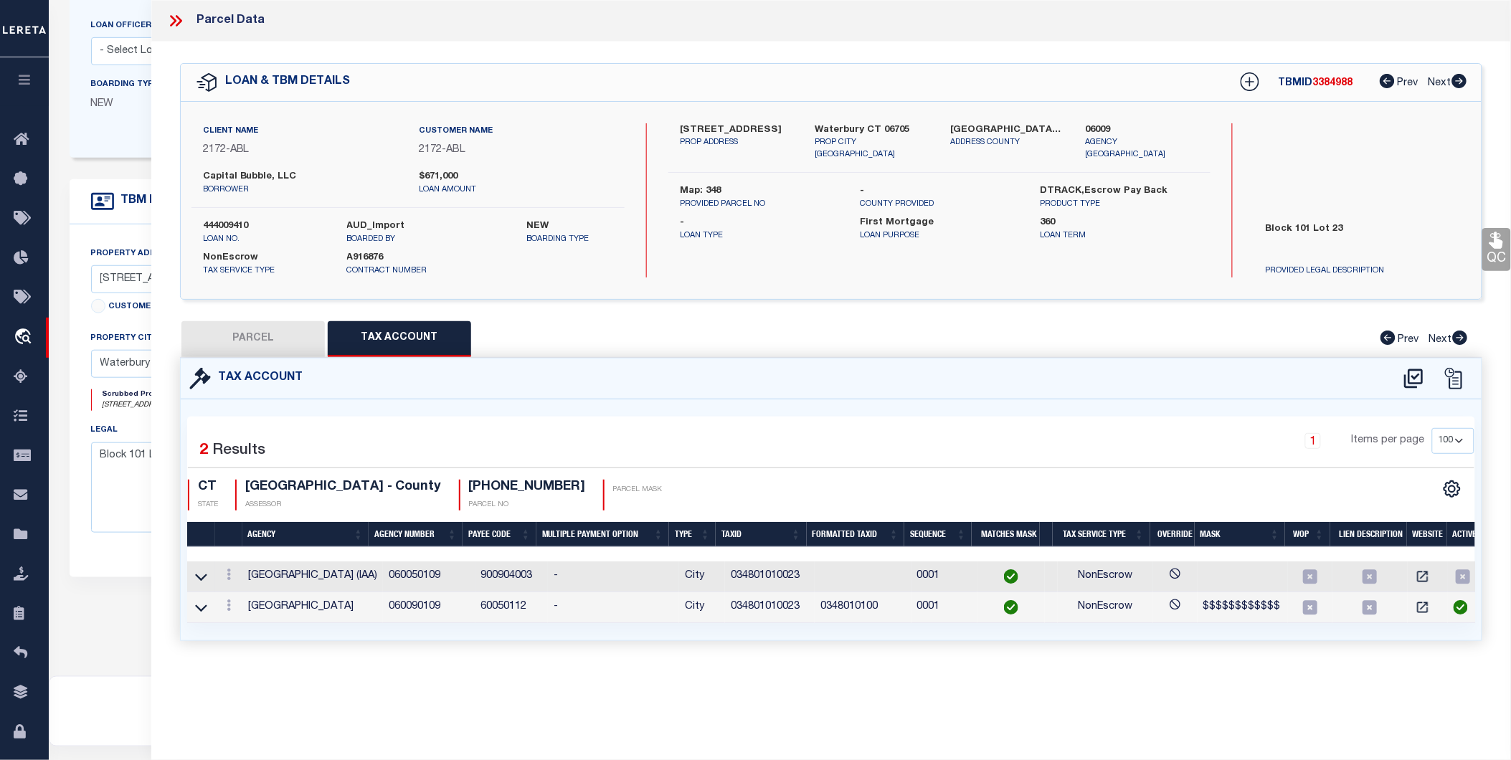
scroll to position [0, 5]
click at [482, 577] on td "900904003" at bounding box center [507, 577] width 73 height 31
copy td "900904003"
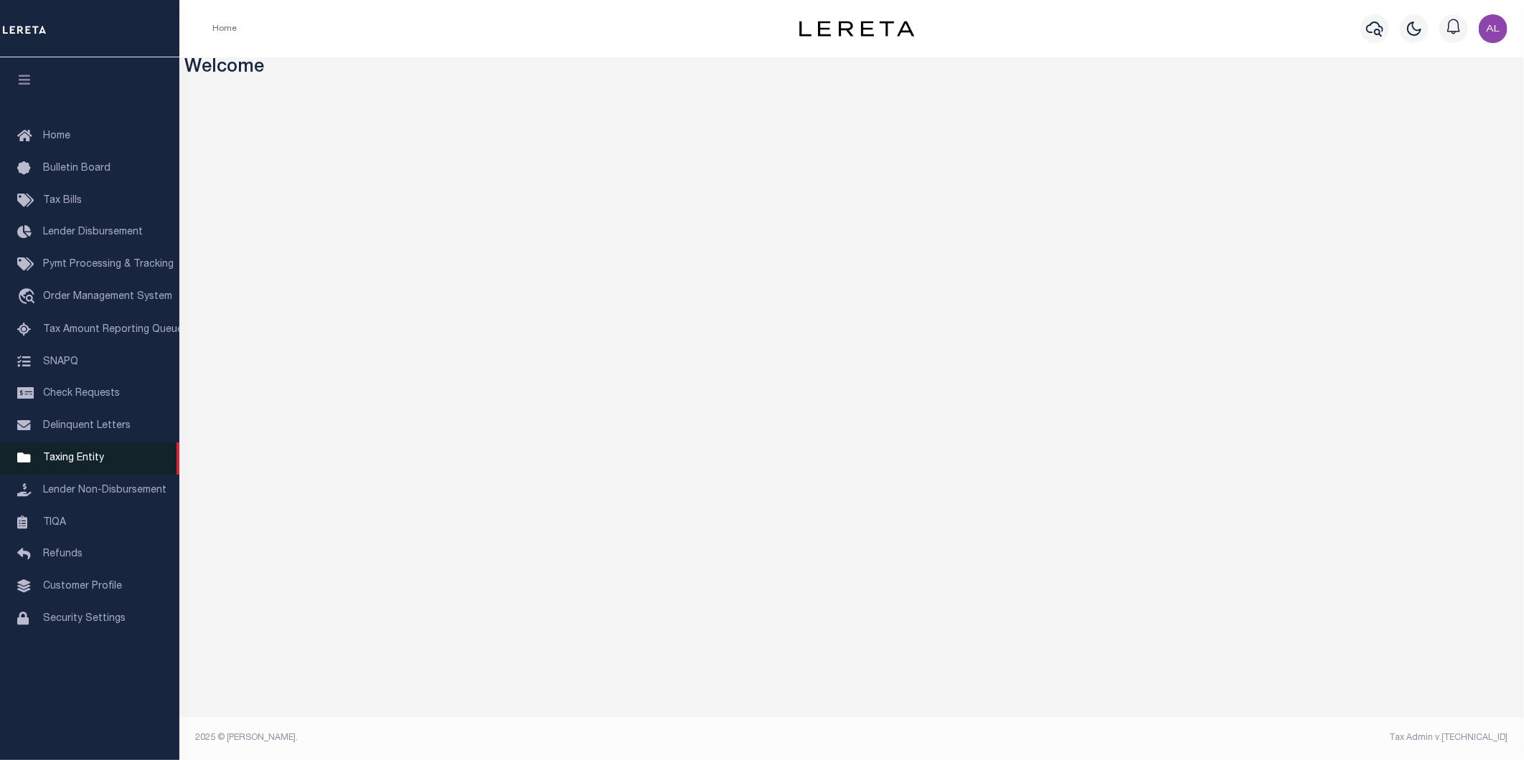
click at [98, 467] on link "Taxing Entity" at bounding box center [89, 459] width 179 height 32
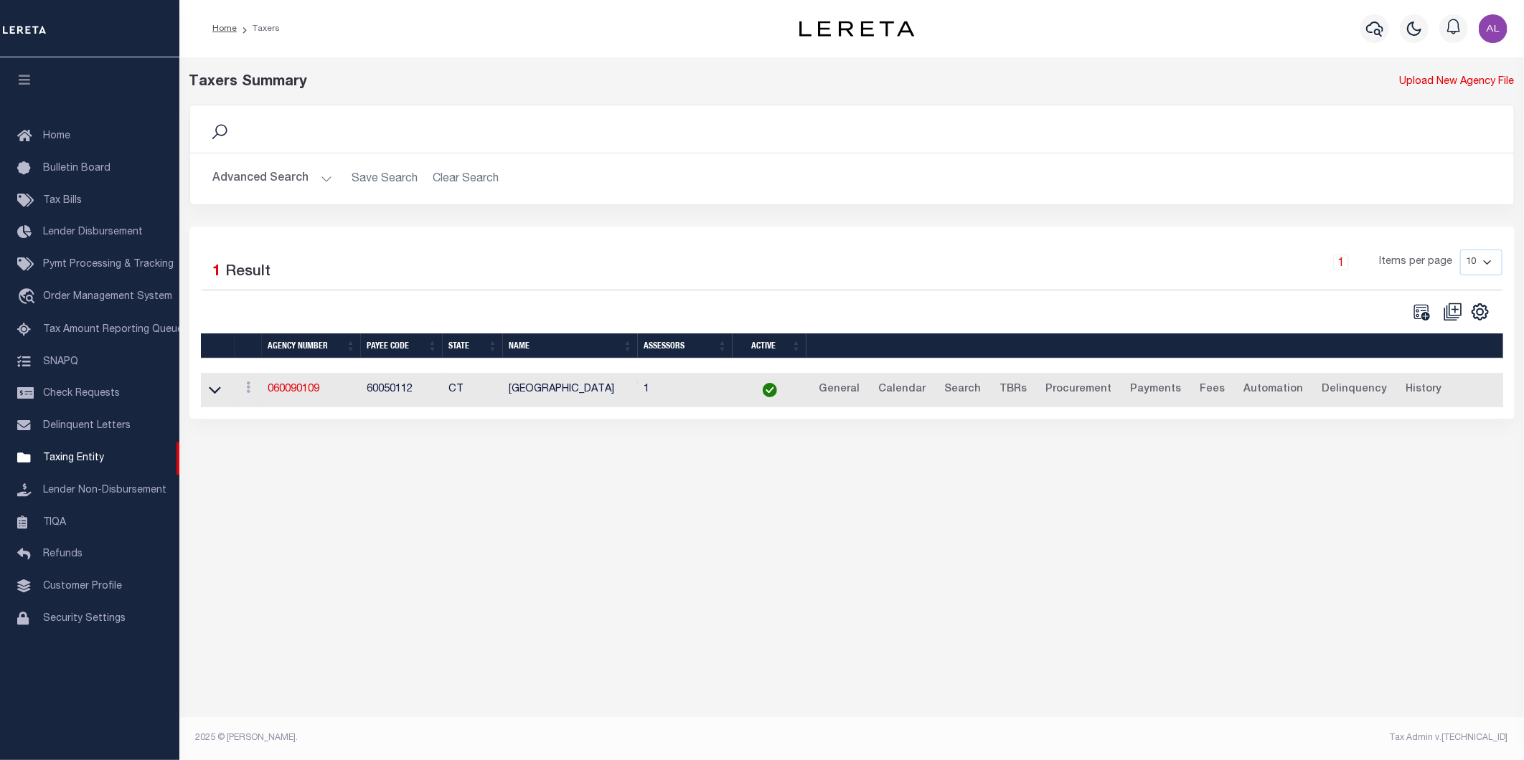
click at [289, 176] on button "Advanced Search" at bounding box center [272, 179] width 119 height 28
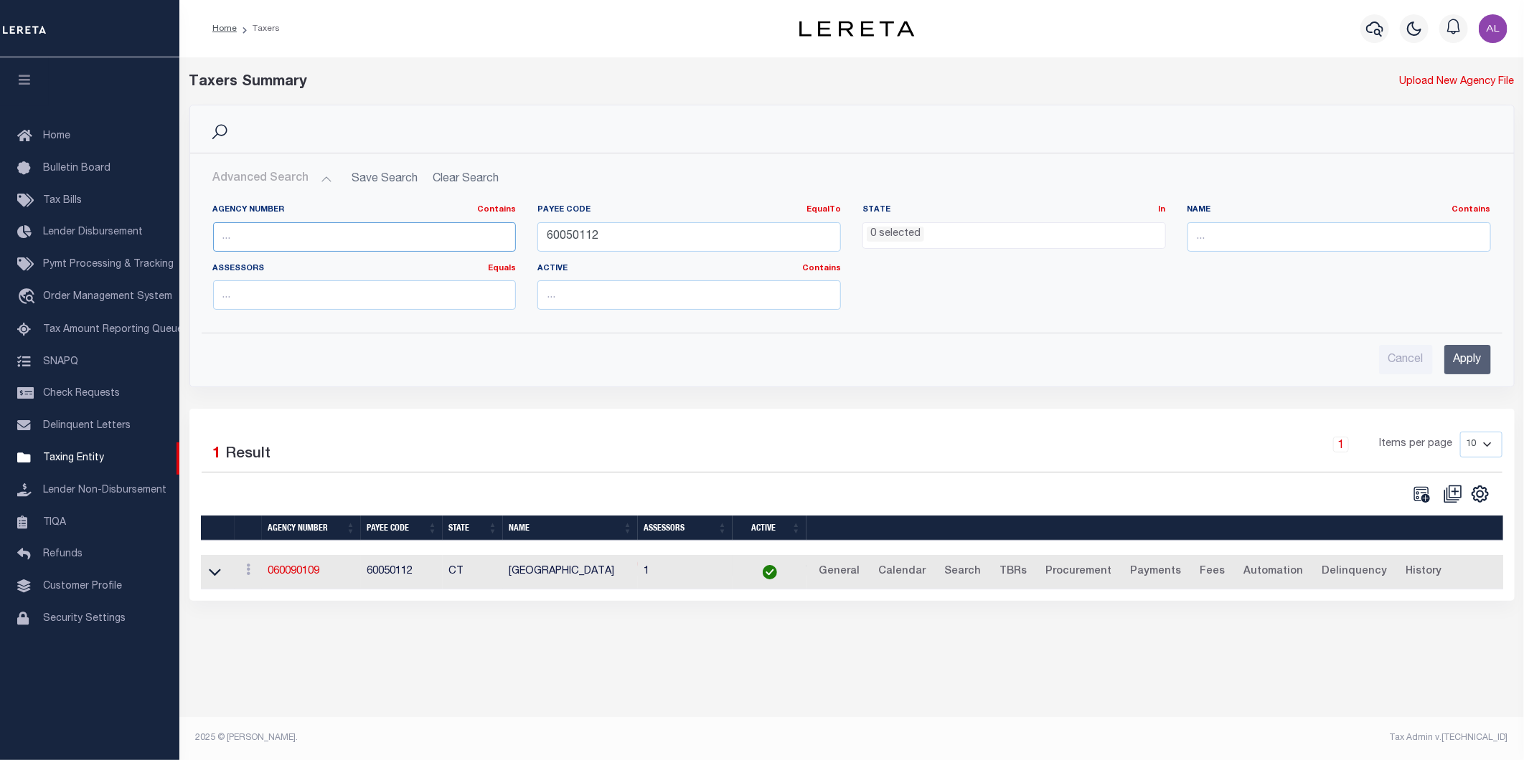
click at [306, 232] on input "text" at bounding box center [364, 236] width 303 height 29
click at [581, 239] on input "60050112" at bounding box center [688, 236] width 303 height 29
paste input "900904003"
type input "900904003"
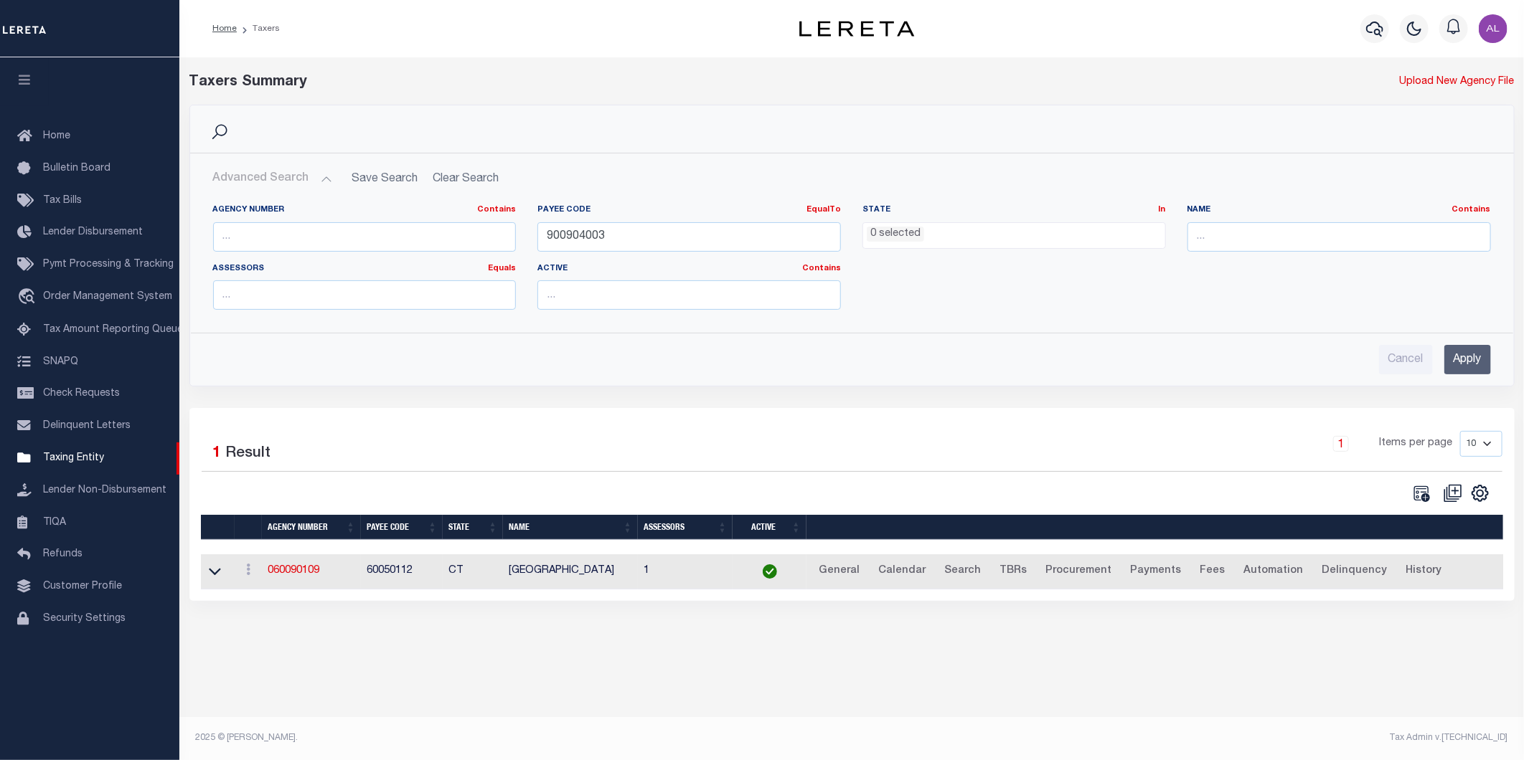
click at [1468, 364] on input "Apply" at bounding box center [1467, 359] width 47 height 29
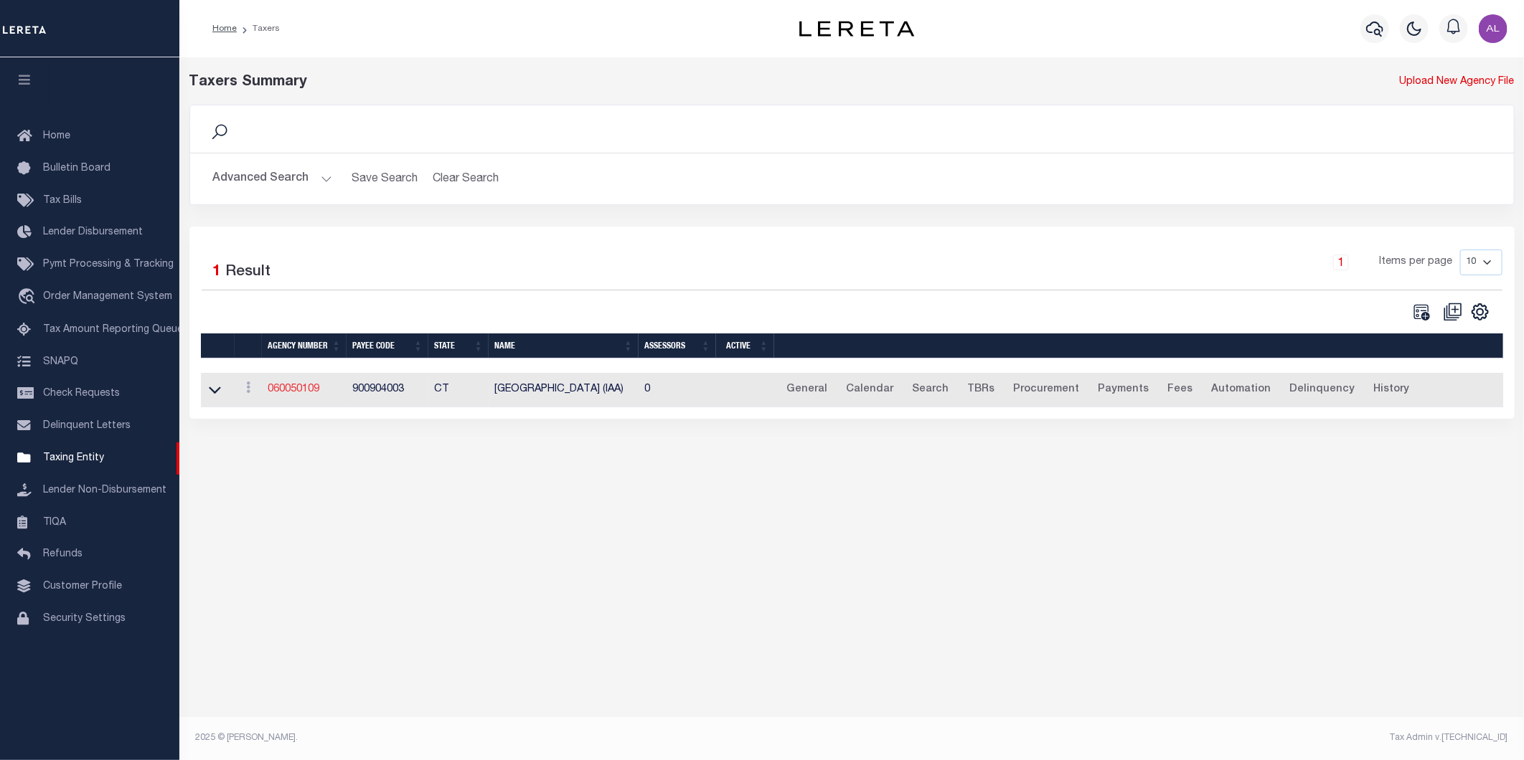
click at [311, 389] on link "060050109" at bounding box center [294, 389] width 52 height 10
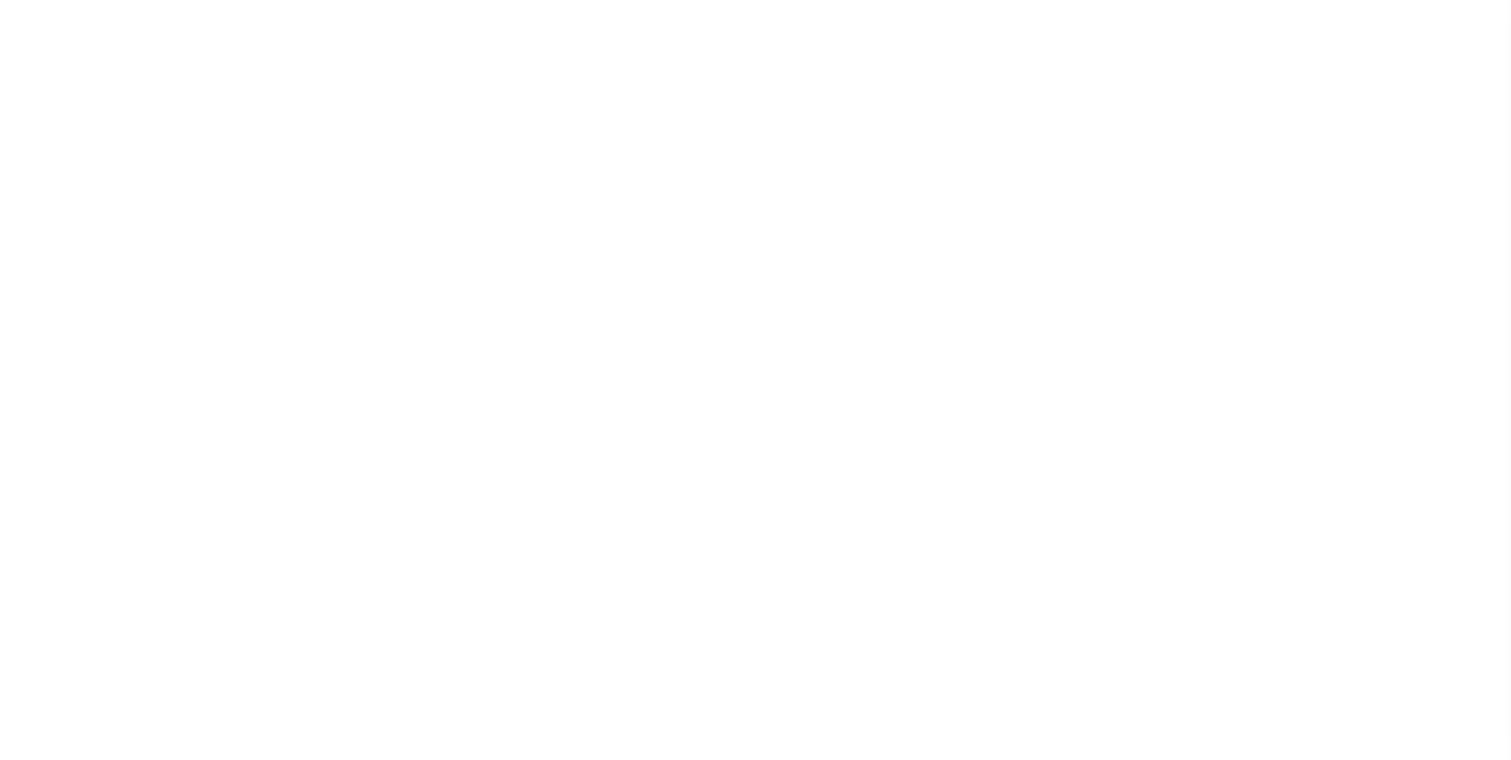
select select
